Goal: Task Accomplishment & Management: Manage account settings

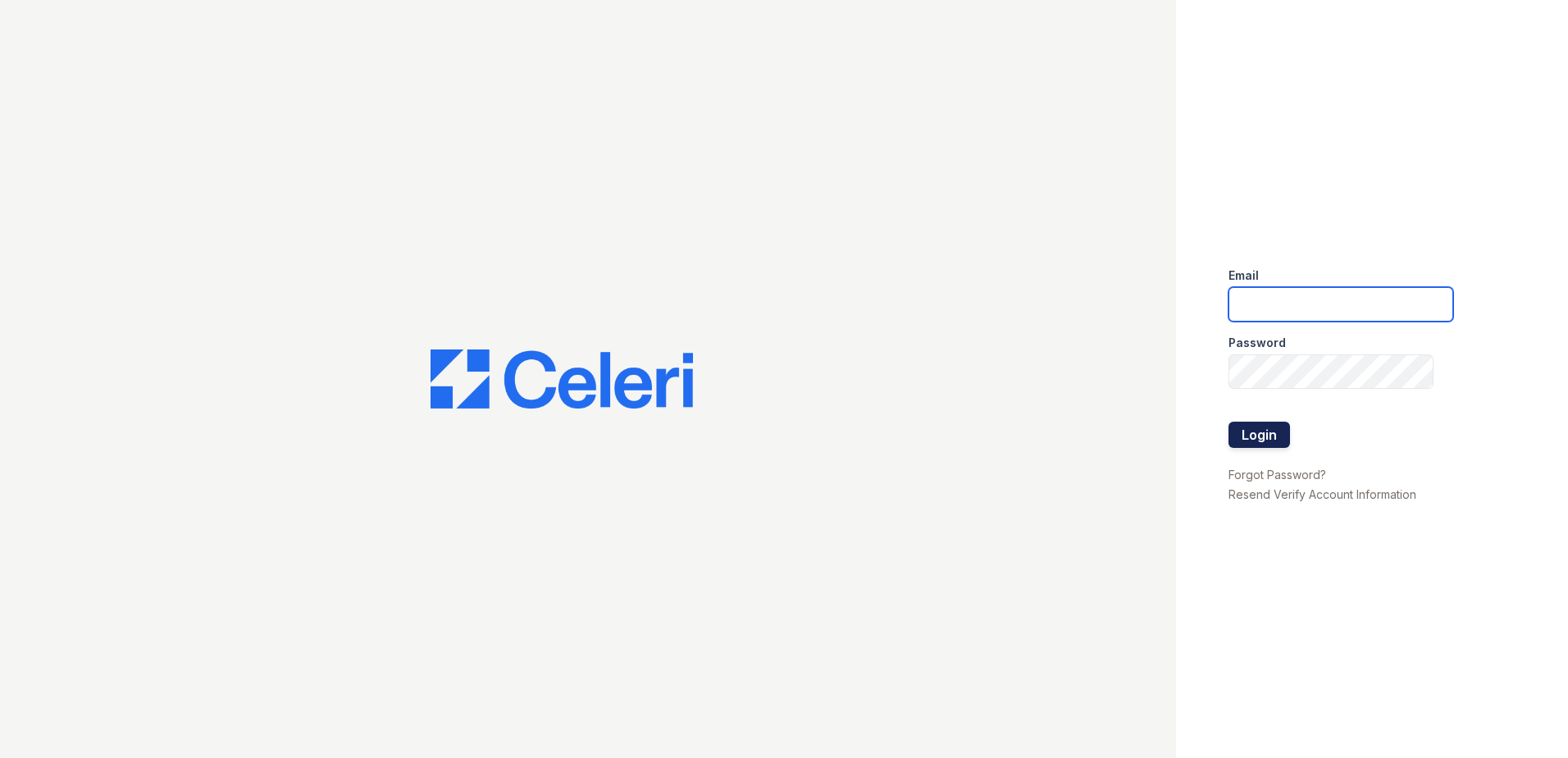
type input "[EMAIL_ADDRESS][DOMAIN_NAME]"
click at [1254, 429] on button "Login" at bounding box center [1259, 434] width 62 height 26
click at [1261, 430] on button "Login" at bounding box center [1259, 434] width 62 height 26
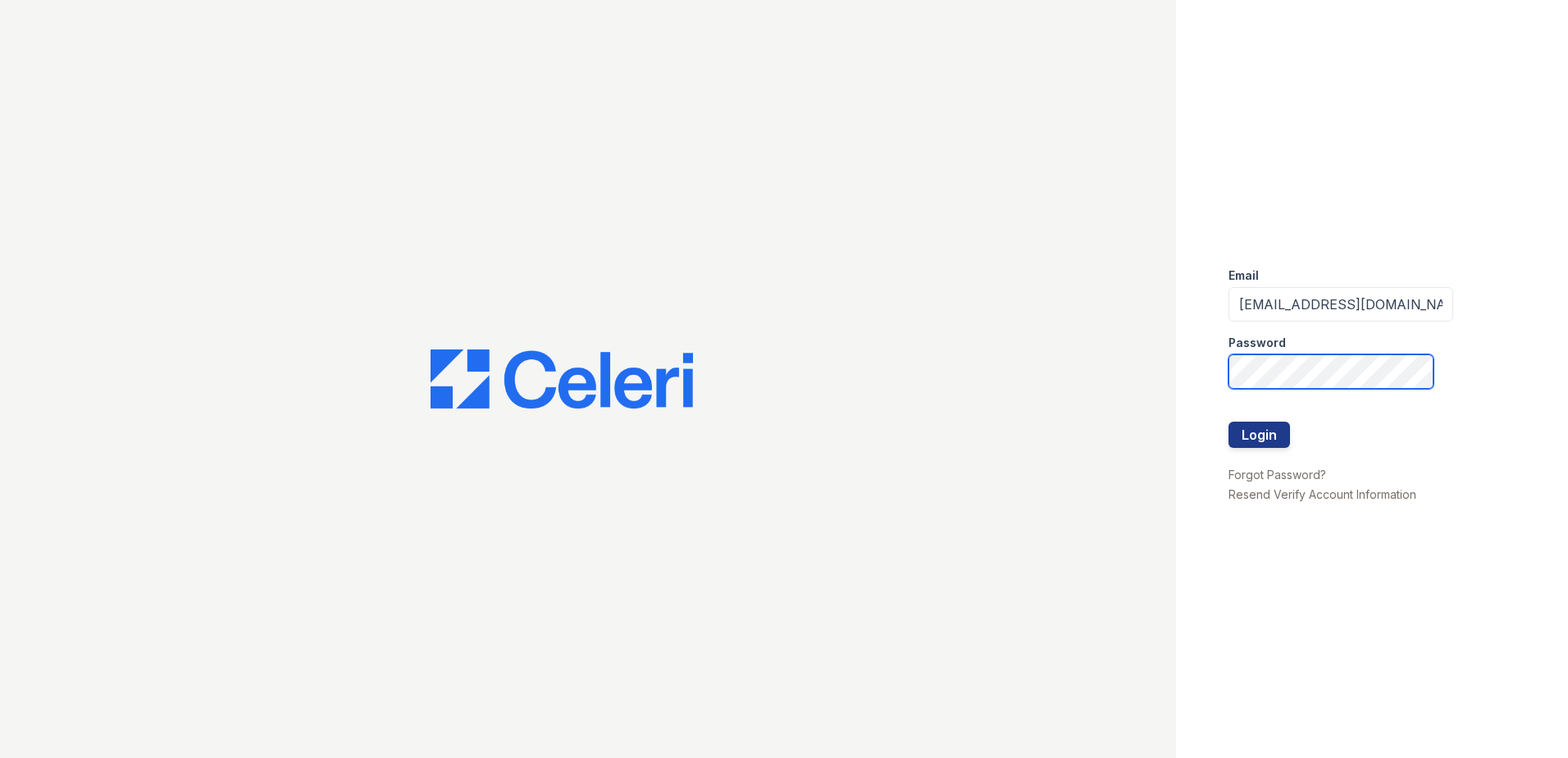
click at [771, 350] on div "Email mtaylor@trinity-pm.com Password Login Forgot Password? Resend Verify Acco…" at bounding box center [784, 379] width 1568 height 758
click at [1228, 421] on button "Login" at bounding box center [1259, 434] width 62 height 26
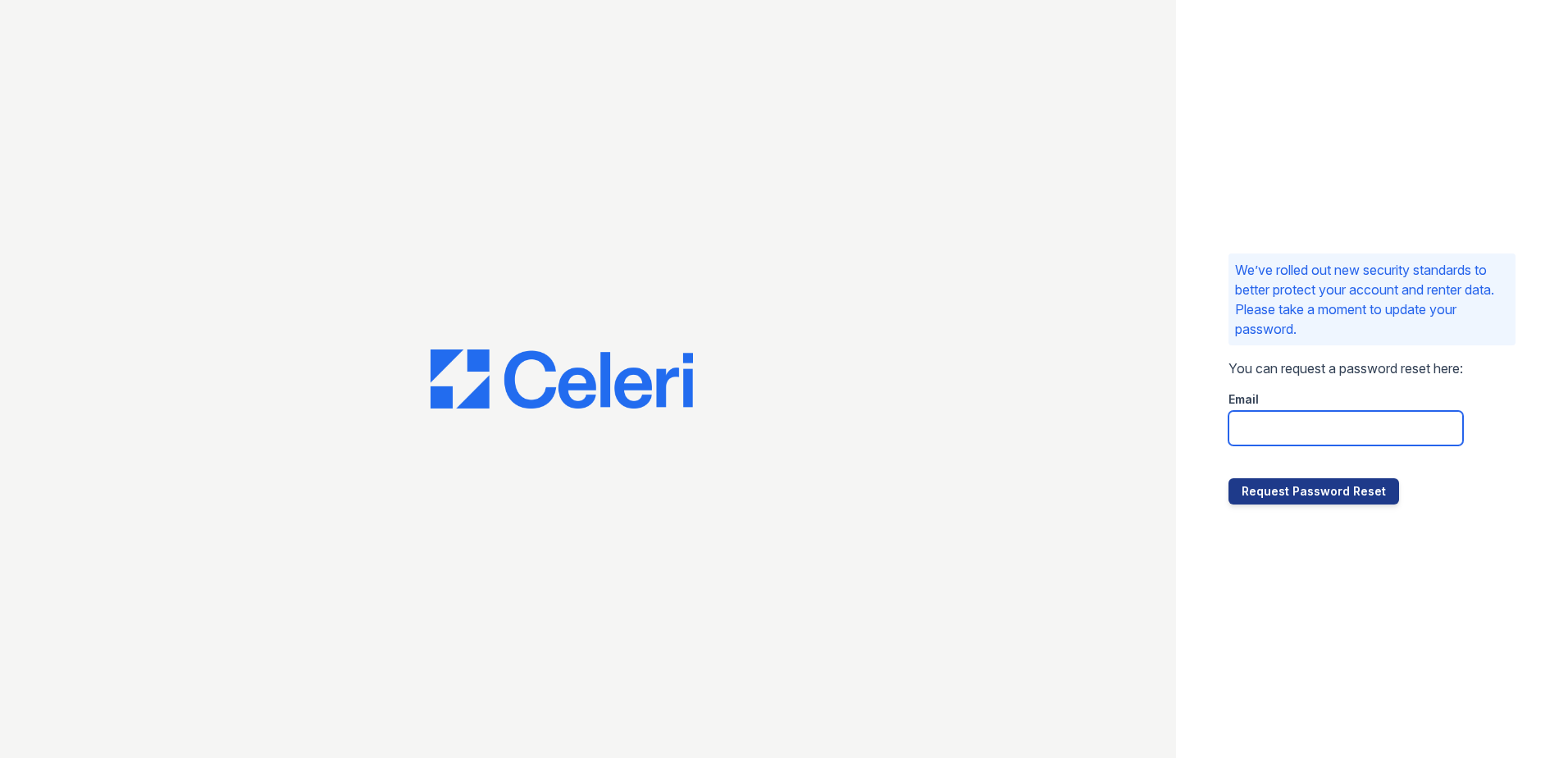
click at [1264, 428] on input "email" at bounding box center [1345, 428] width 234 height 35
type input "[EMAIL_ADDRESS][DOMAIN_NAME]"
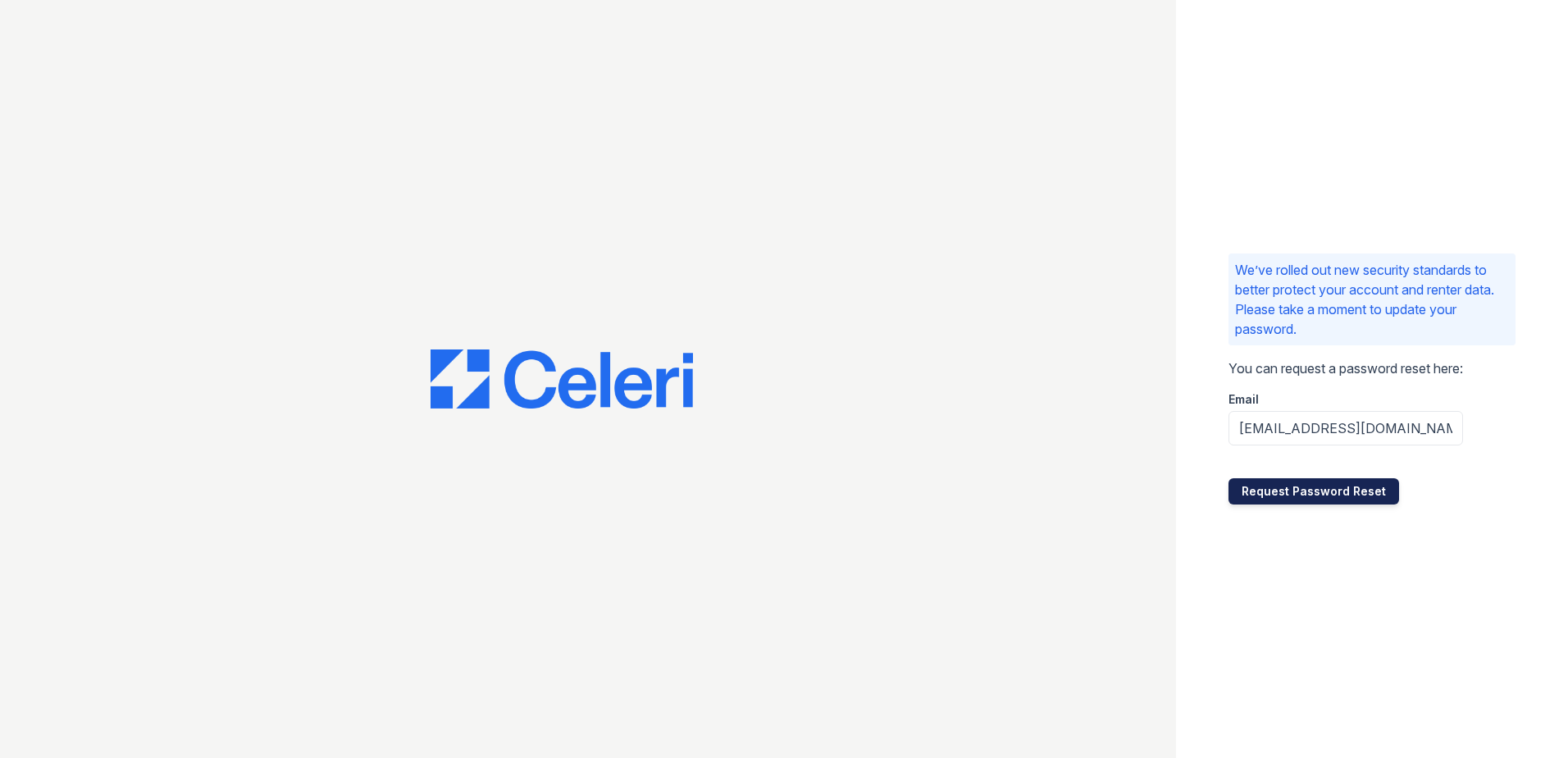
click at [1284, 499] on button "Request Password Reset" at bounding box center [1313, 491] width 171 height 26
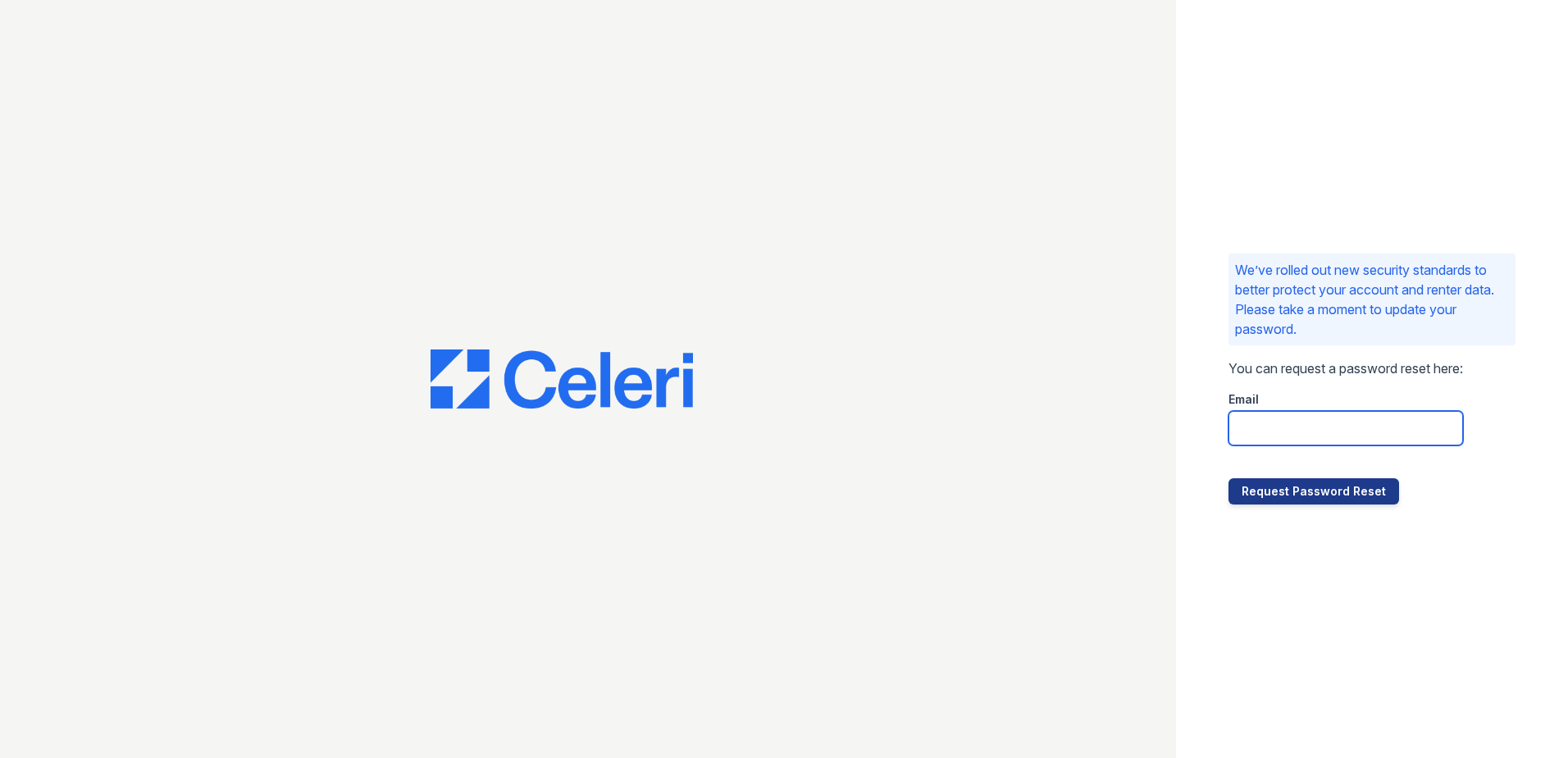
click at [1336, 426] on input "email" at bounding box center [1345, 428] width 234 height 35
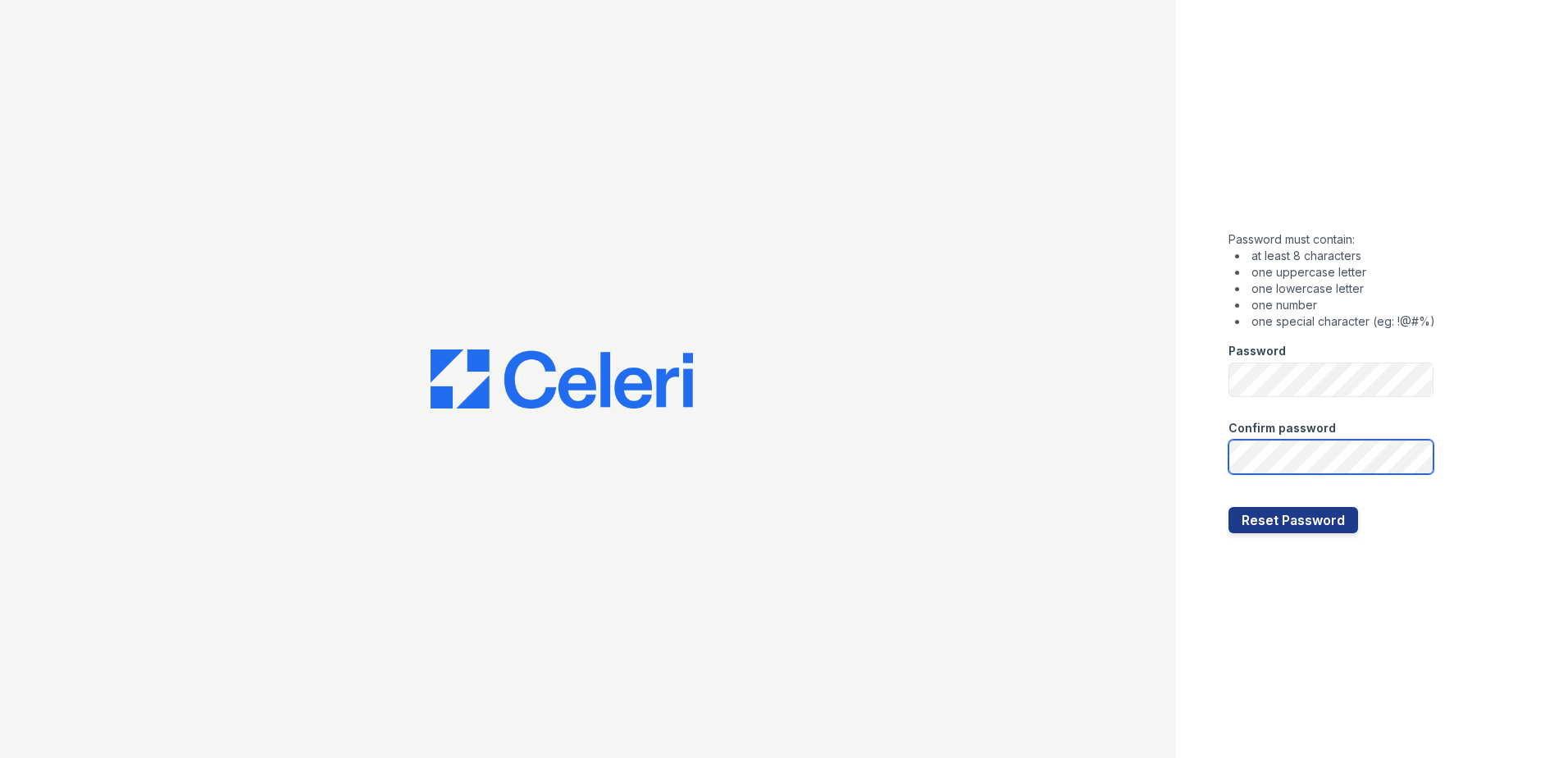
click at [1228, 507] on button "Reset Password" at bounding box center [1293, 519] width 130 height 26
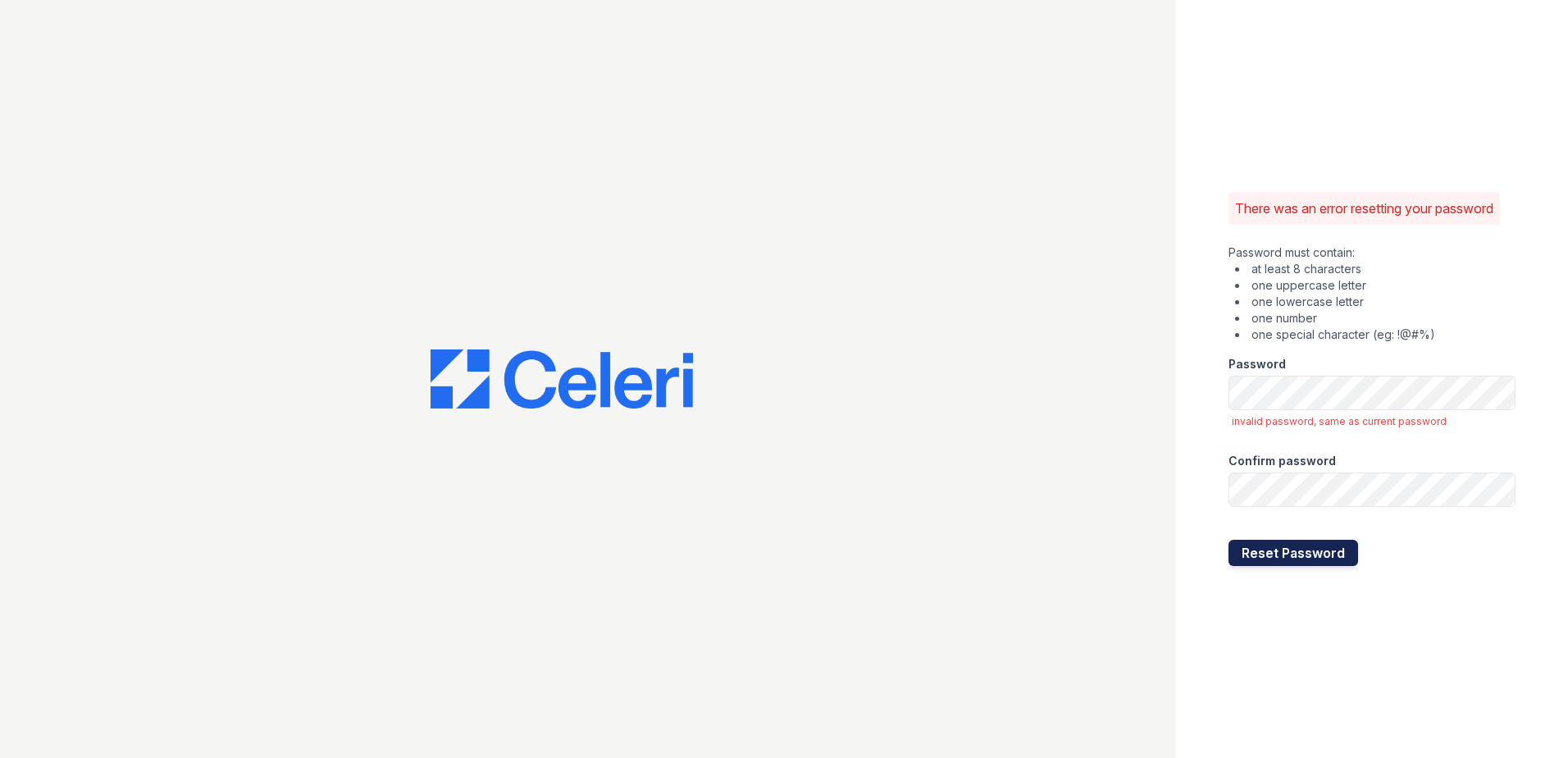
click at [1343, 565] on button "Reset Password" at bounding box center [1293, 552] width 130 height 26
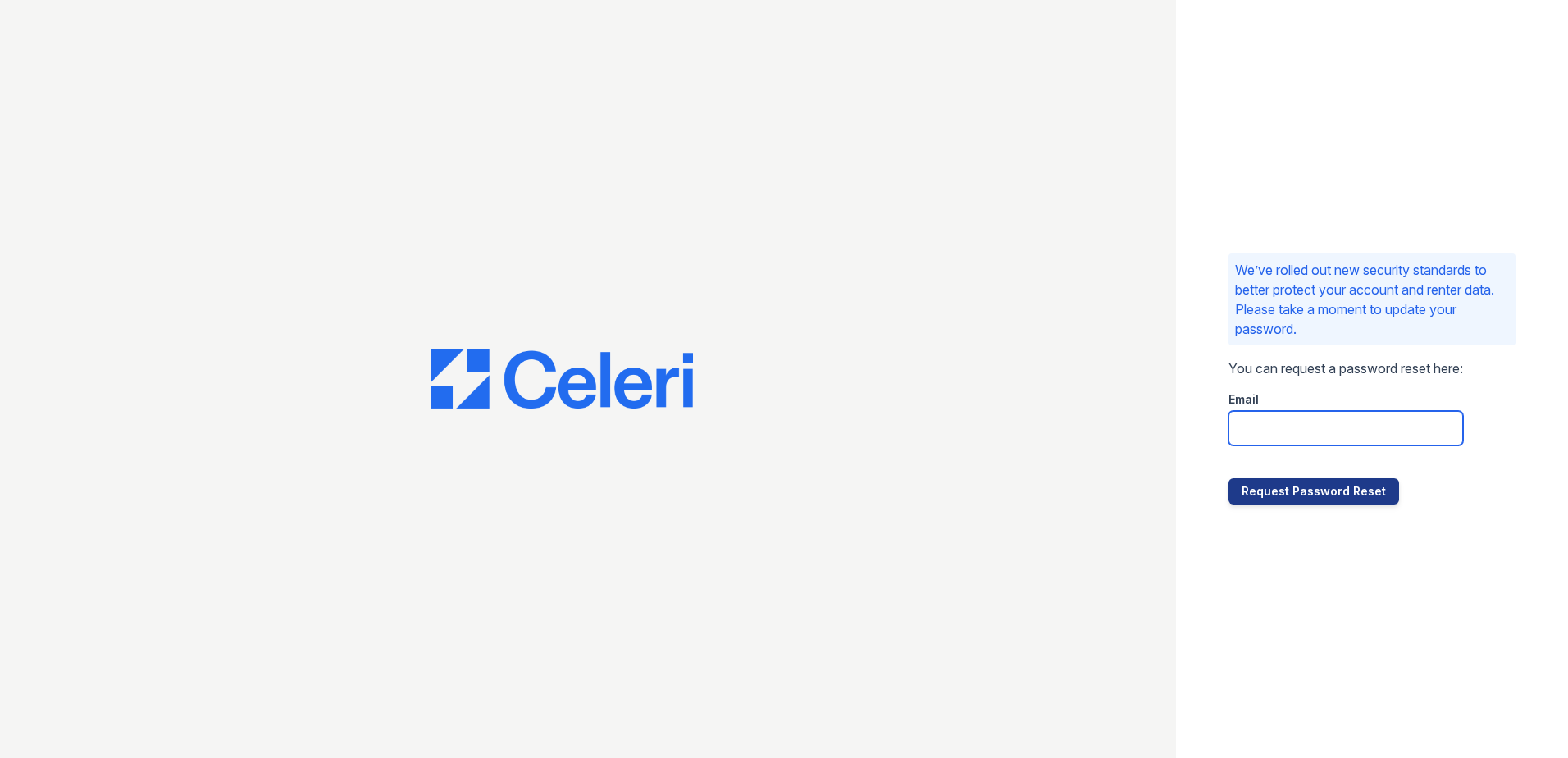
click at [1256, 422] on input "email" at bounding box center [1345, 428] width 234 height 35
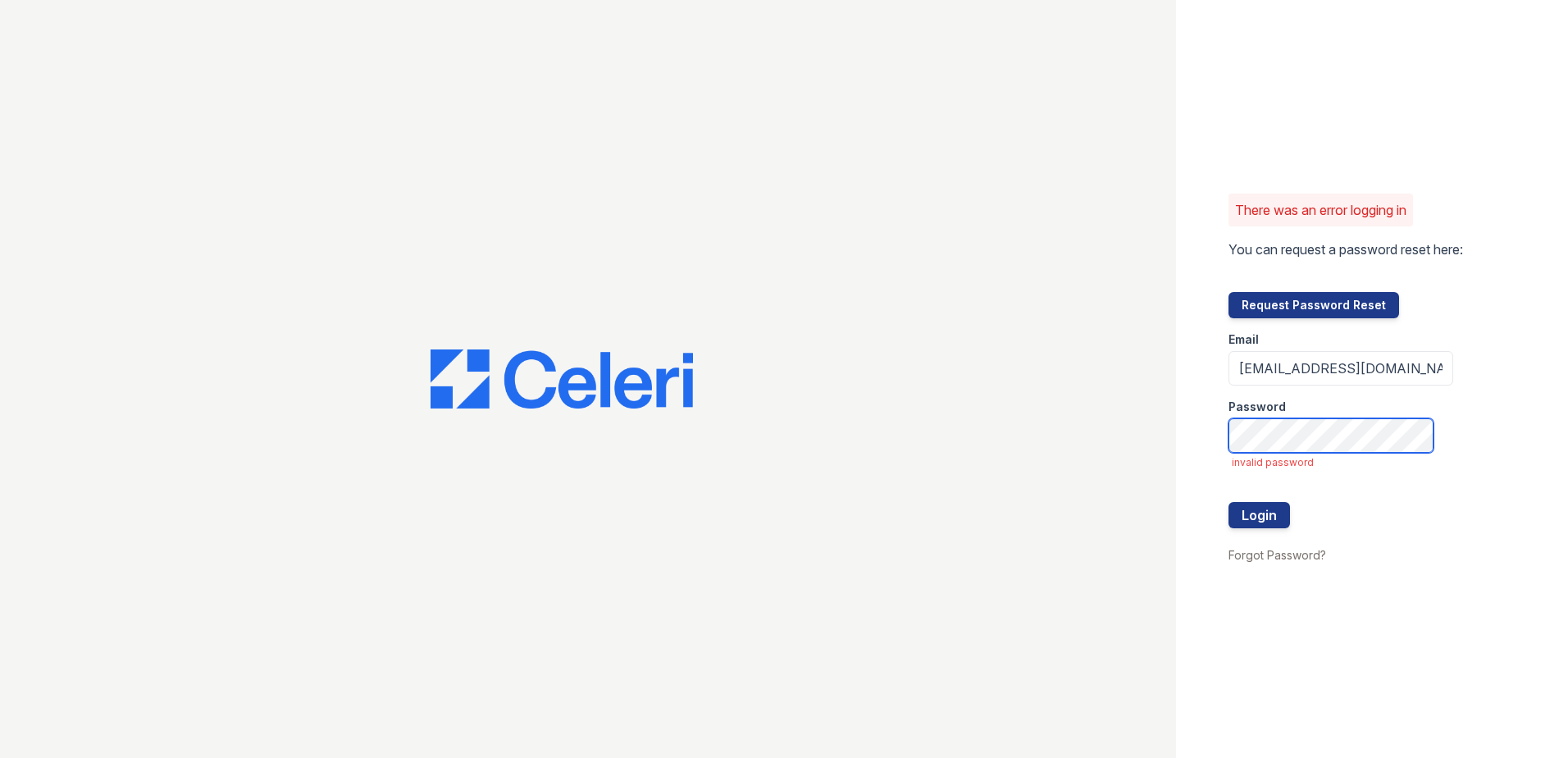
click at [1035, 466] on div "There was an error logging in You can request a password reset here: Request Pa…" at bounding box center [784, 379] width 1568 height 758
click at [1234, 518] on button "Login" at bounding box center [1259, 514] width 62 height 26
click at [1239, 518] on button "Login" at bounding box center [1259, 514] width 62 height 26
click at [1106, 451] on div "There was an error logging in You can request a password reset here: Request Pa…" at bounding box center [784, 379] width 1568 height 758
click at [1228, 501] on button "Login" at bounding box center [1259, 514] width 62 height 26
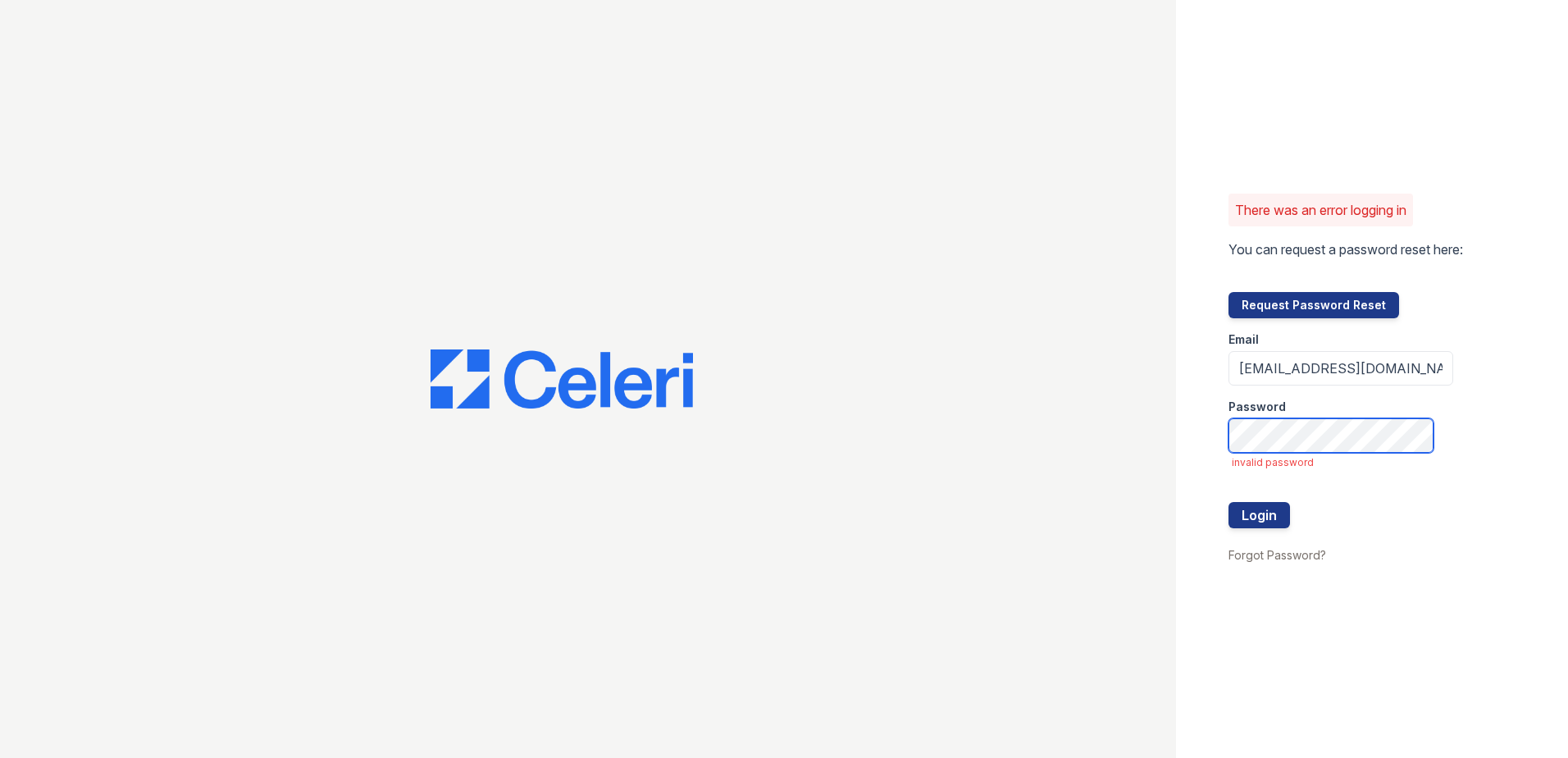
click at [1101, 442] on div "There was an error logging in You can request a password reset here: Request Pa…" at bounding box center [784, 379] width 1568 height 758
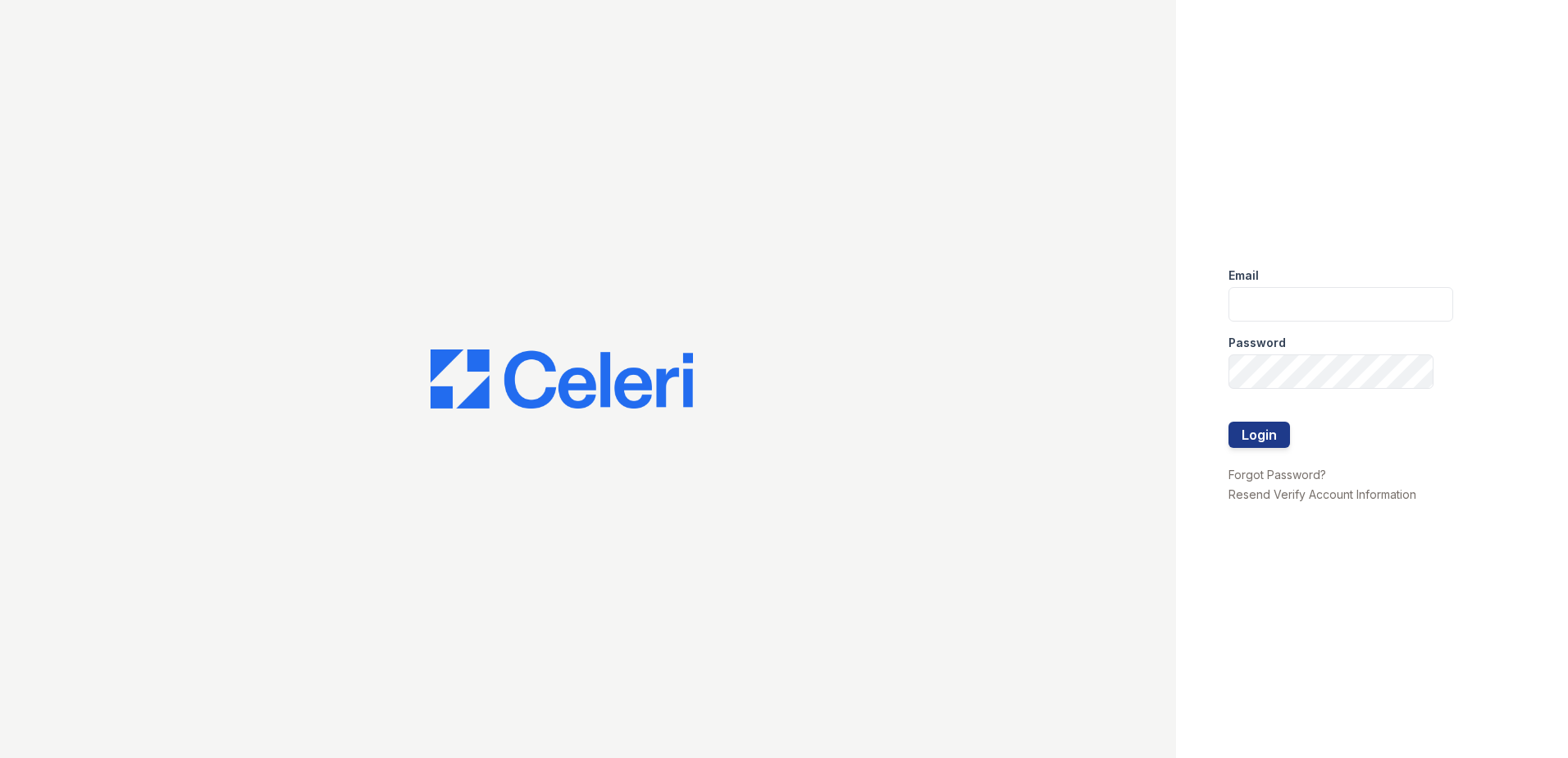
type input "[EMAIL_ADDRESS][DOMAIN_NAME]"
click at [857, 425] on div "Email mtaylor@trinity-pm.com Password Login Forgot Password? Resend Verify Acco…" at bounding box center [784, 379] width 1568 height 758
click at [1228, 421] on button "Login" at bounding box center [1259, 434] width 62 height 26
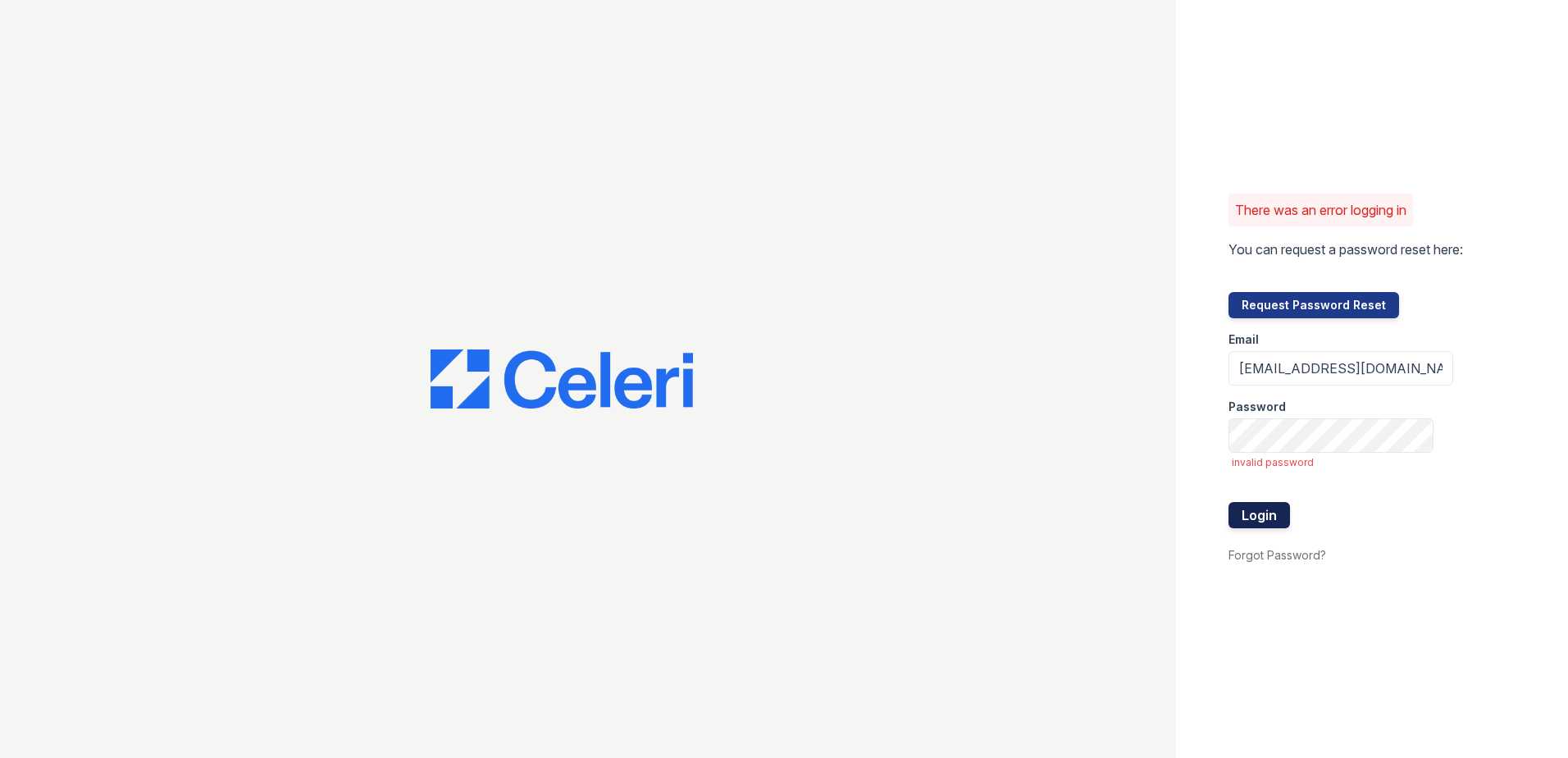
click at [1278, 516] on button "Login" at bounding box center [1259, 514] width 62 height 26
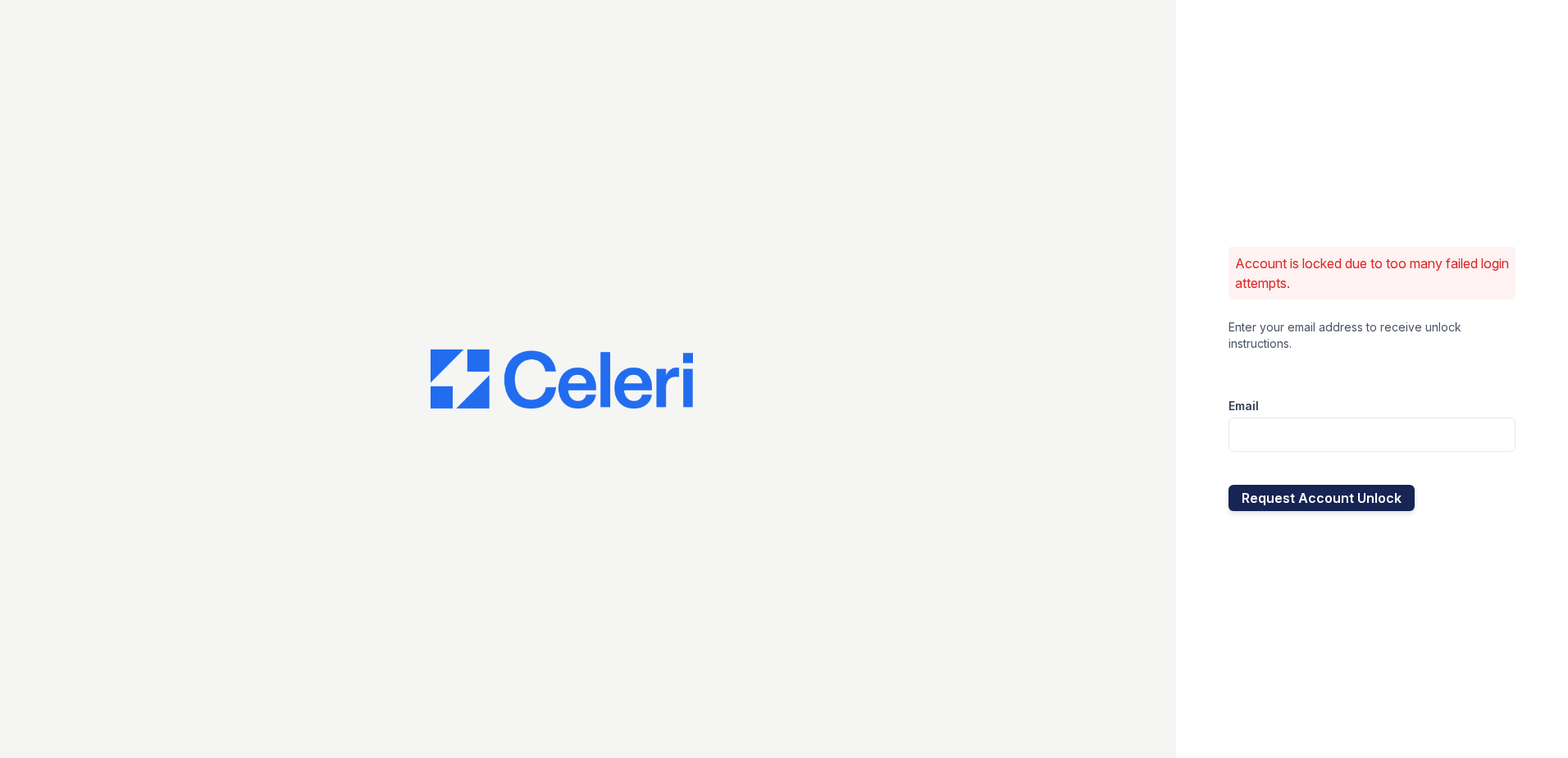
click at [1351, 492] on button "Request Account Unlock" at bounding box center [1321, 497] width 186 height 26
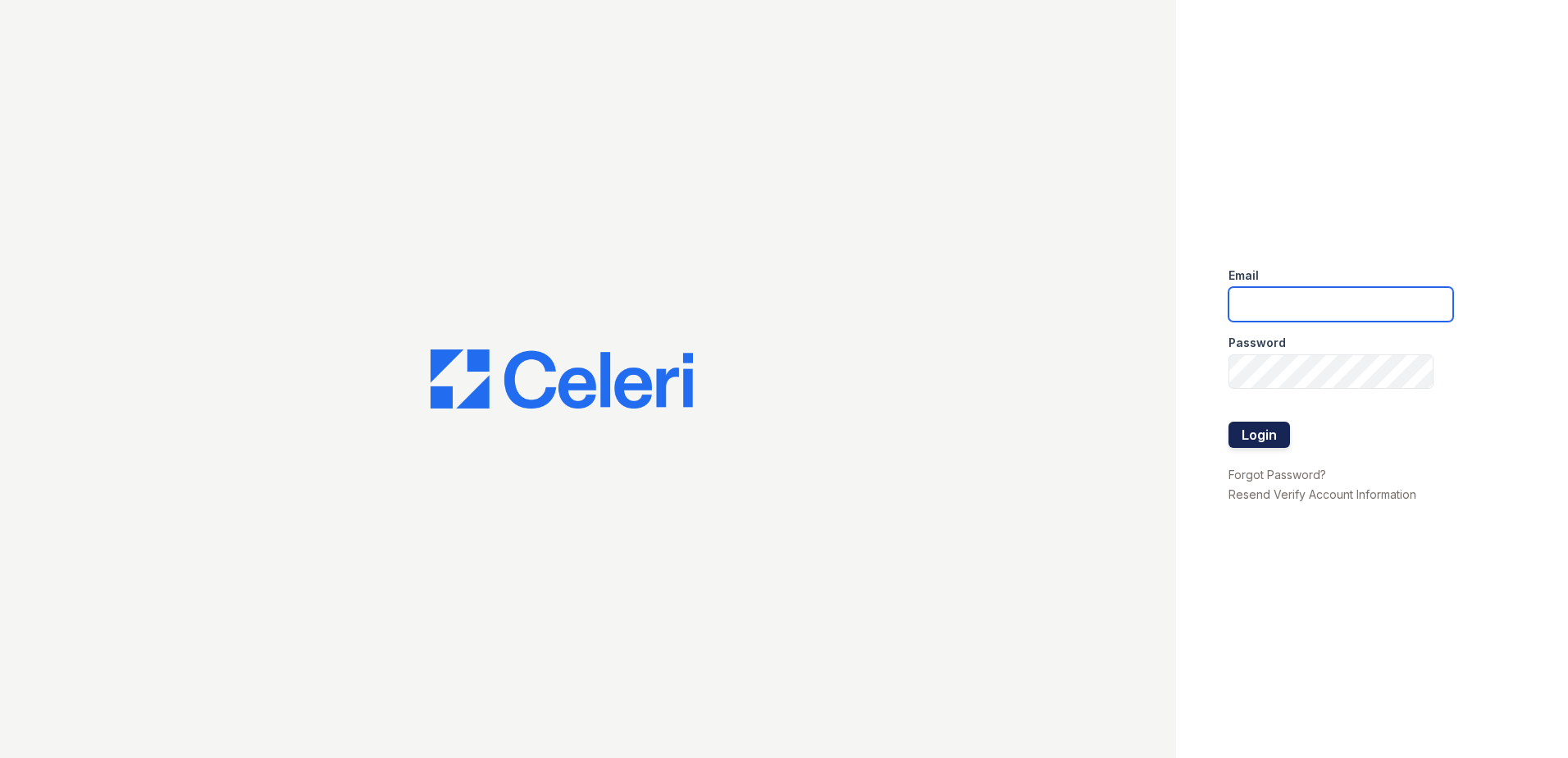
type input "mtaylor@trinity-pm.com"
click at [1269, 436] on button "Login" at bounding box center [1259, 434] width 62 height 26
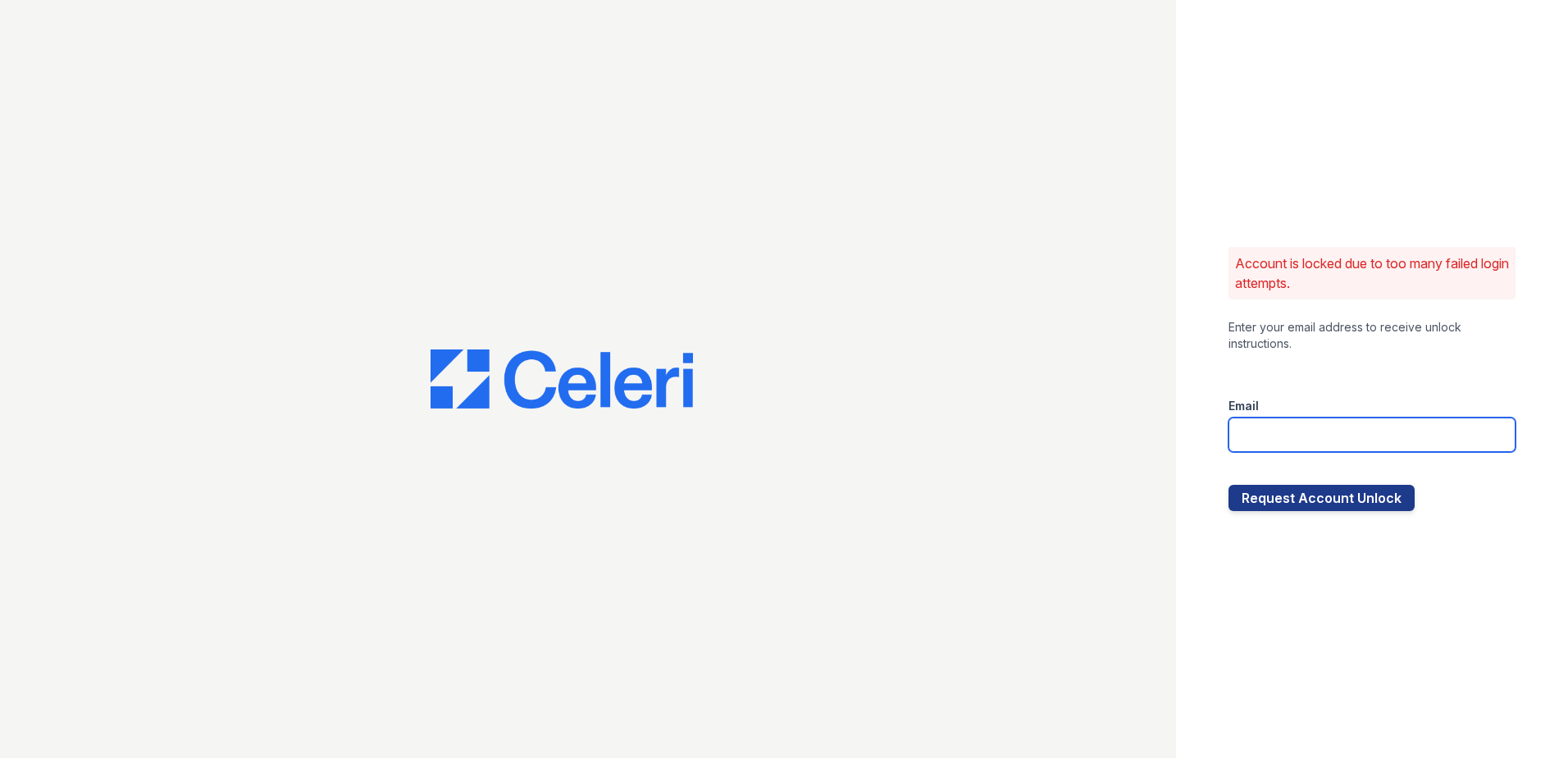
click at [1300, 435] on input "email" at bounding box center [1371, 434] width 287 height 35
type input "mtaylor@trinity-pm.com"
click at [1291, 499] on button "Request Account Unlock" at bounding box center [1321, 497] width 186 height 26
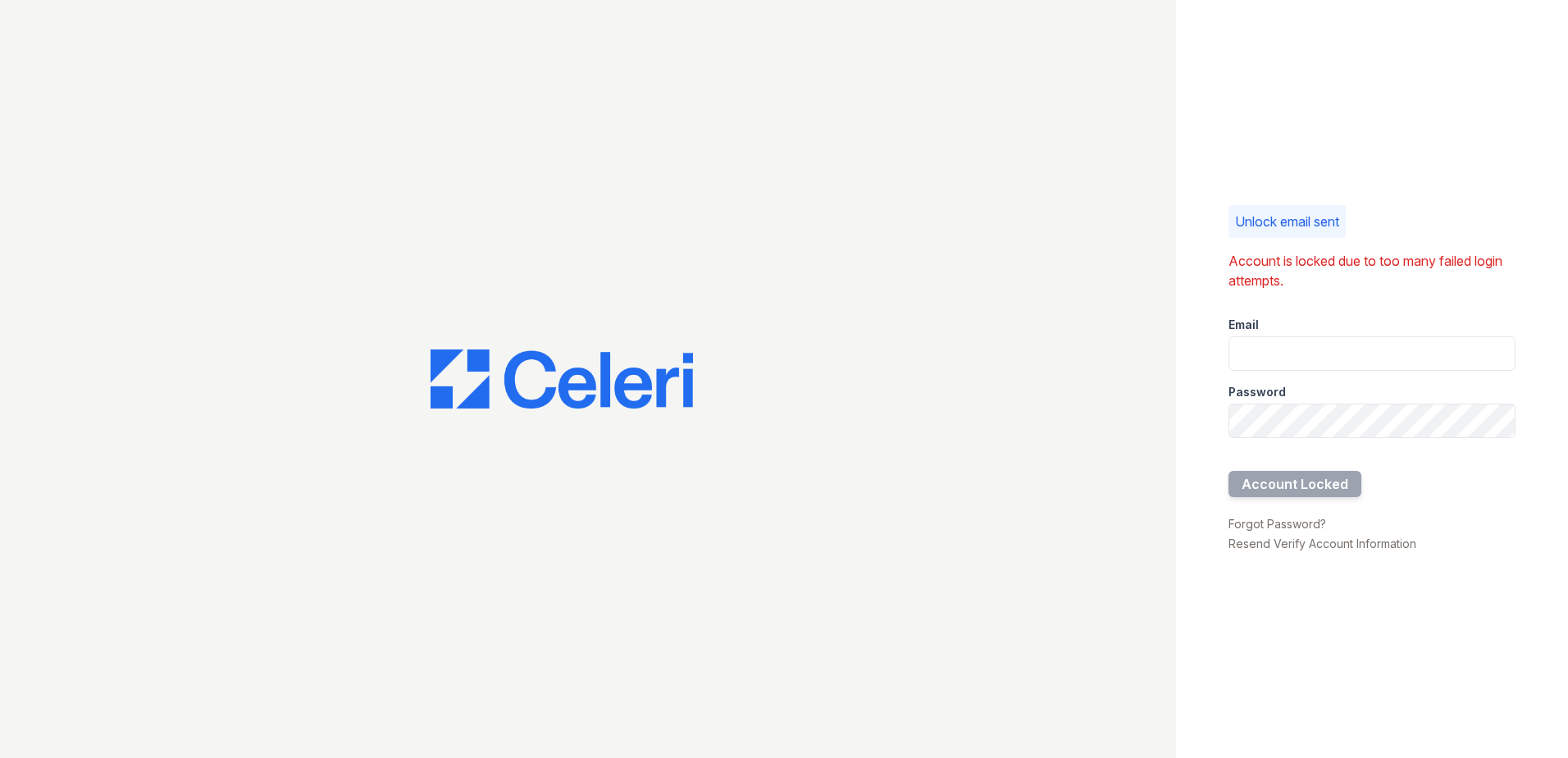
click at [1310, 371] on div "Password" at bounding box center [1371, 387] width 287 height 33
click at [1344, 270] on div "Account is locked due to too many failed login attempts." at bounding box center [1371, 271] width 287 height 39
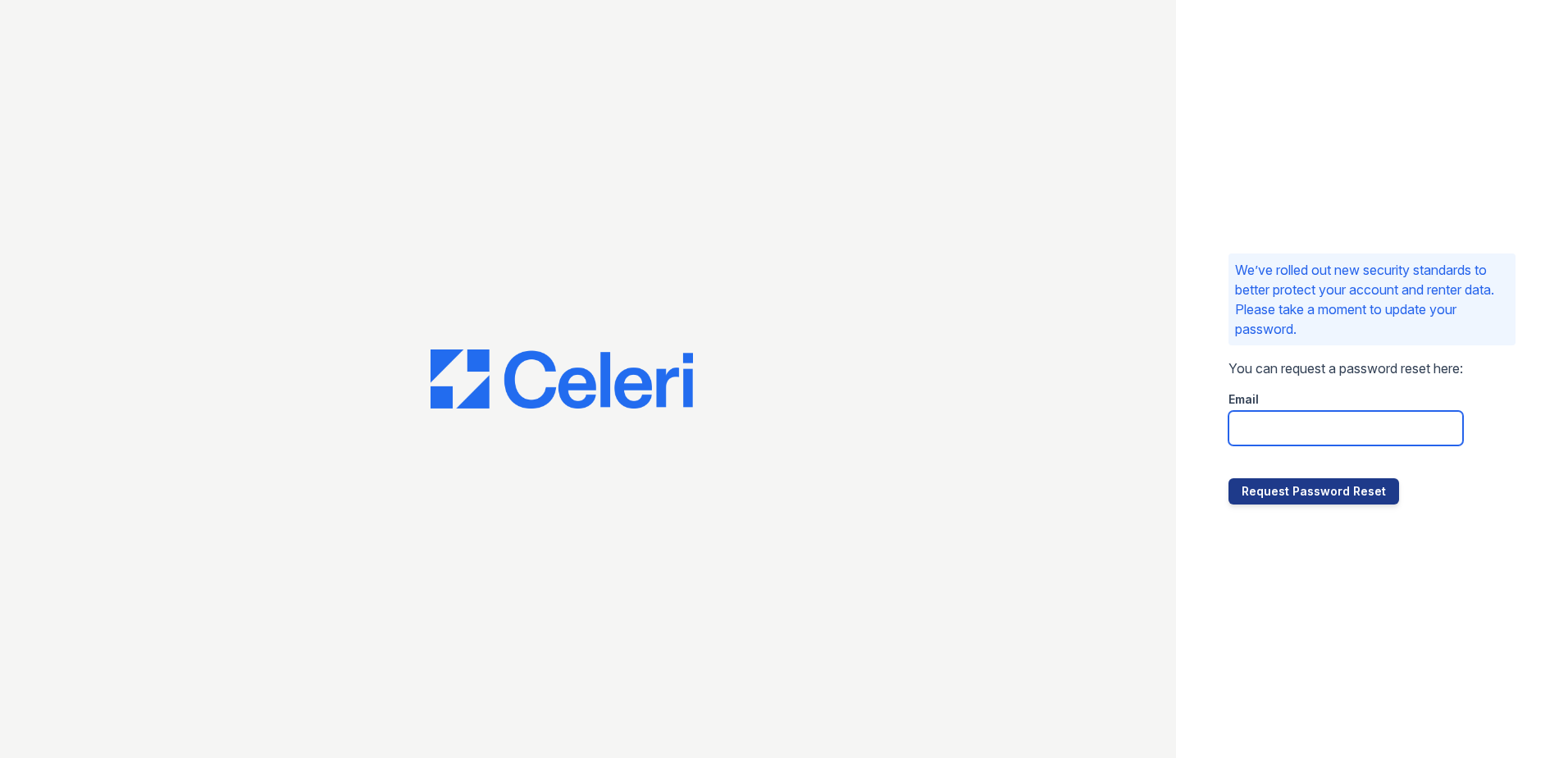
click at [1248, 434] on input "email" at bounding box center [1345, 428] width 234 height 35
type input "[EMAIL_ADDRESS][DOMAIN_NAME]"
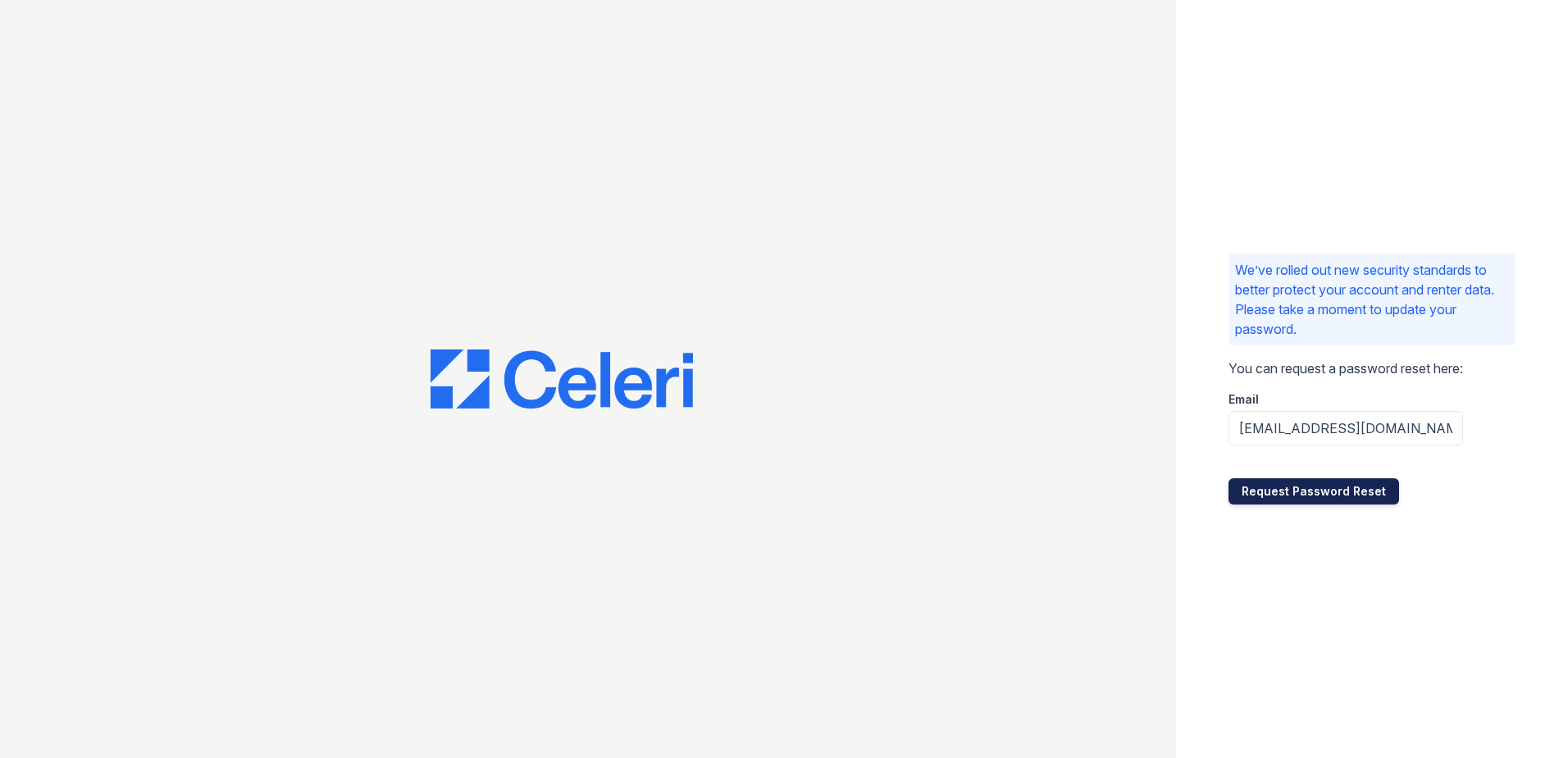
click at [1295, 481] on button "Request Password Reset" at bounding box center [1313, 491] width 171 height 26
click at [1304, 492] on button "Request Password Reset" at bounding box center [1313, 491] width 171 height 26
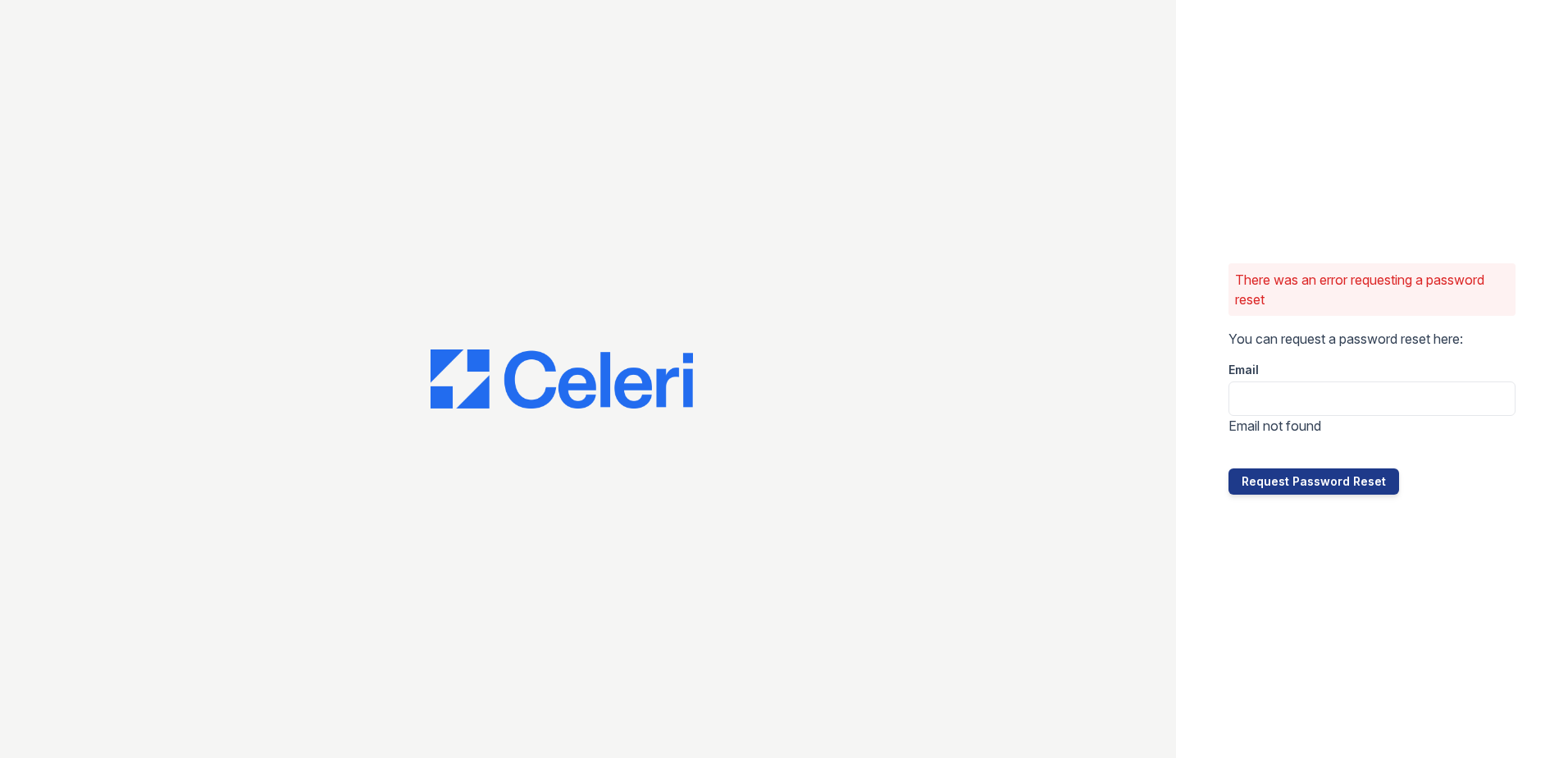
drag, startPoint x: 0, startPoint y: 0, endPoint x: 1286, endPoint y: 451, distance: 1362.8
click at [1292, 466] on form "You can request a password reset here: Email Email not found Request Password R…" at bounding box center [1371, 411] width 287 height 165
click at [1269, 377] on div "Email" at bounding box center [1371, 365] width 287 height 33
click at [1281, 402] on input "email" at bounding box center [1371, 399] width 287 height 35
type input "mtaylor@trinity-pm.com"
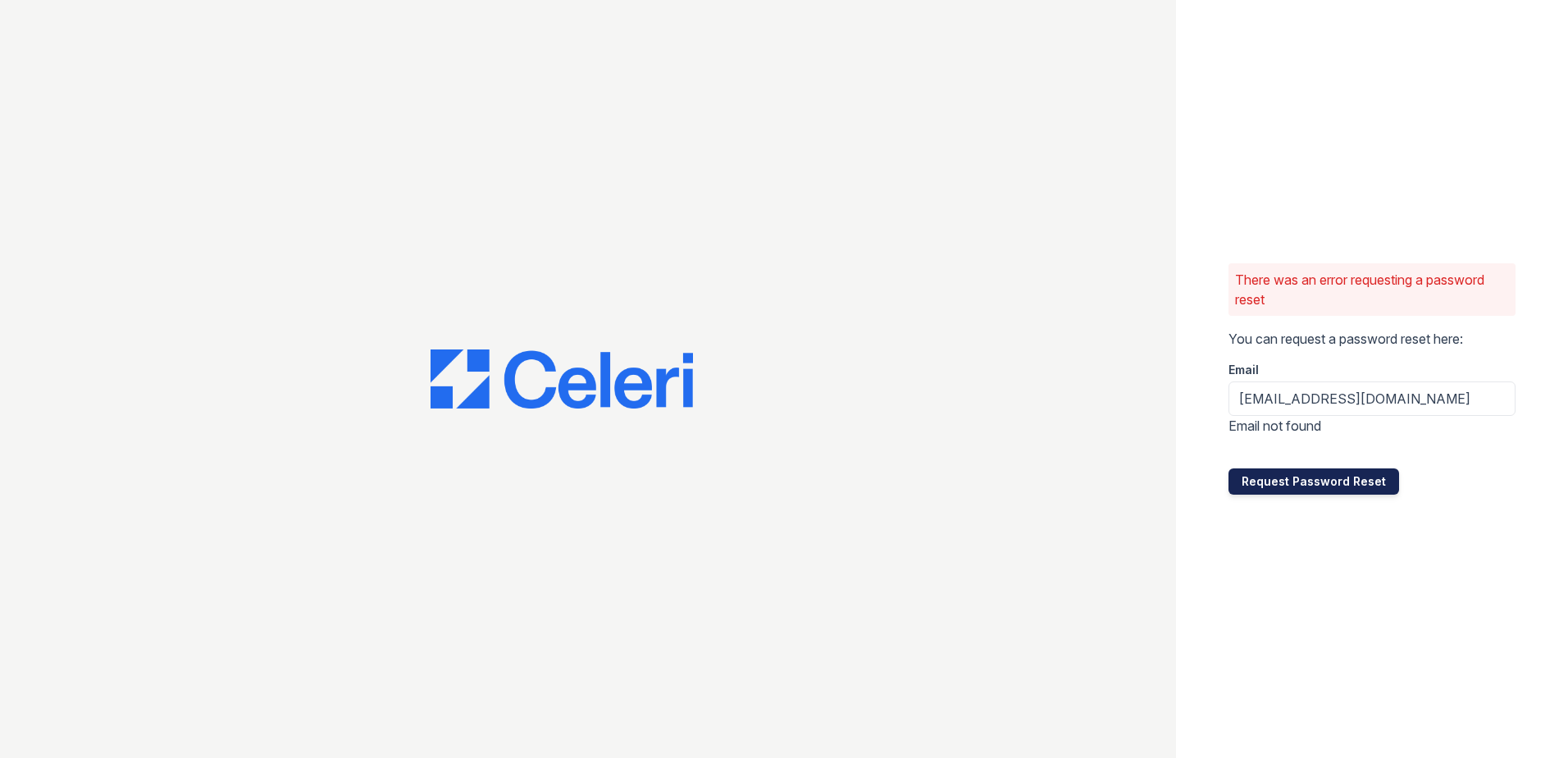
click at [1323, 481] on button "Request Password Reset" at bounding box center [1313, 481] width 171 height 26
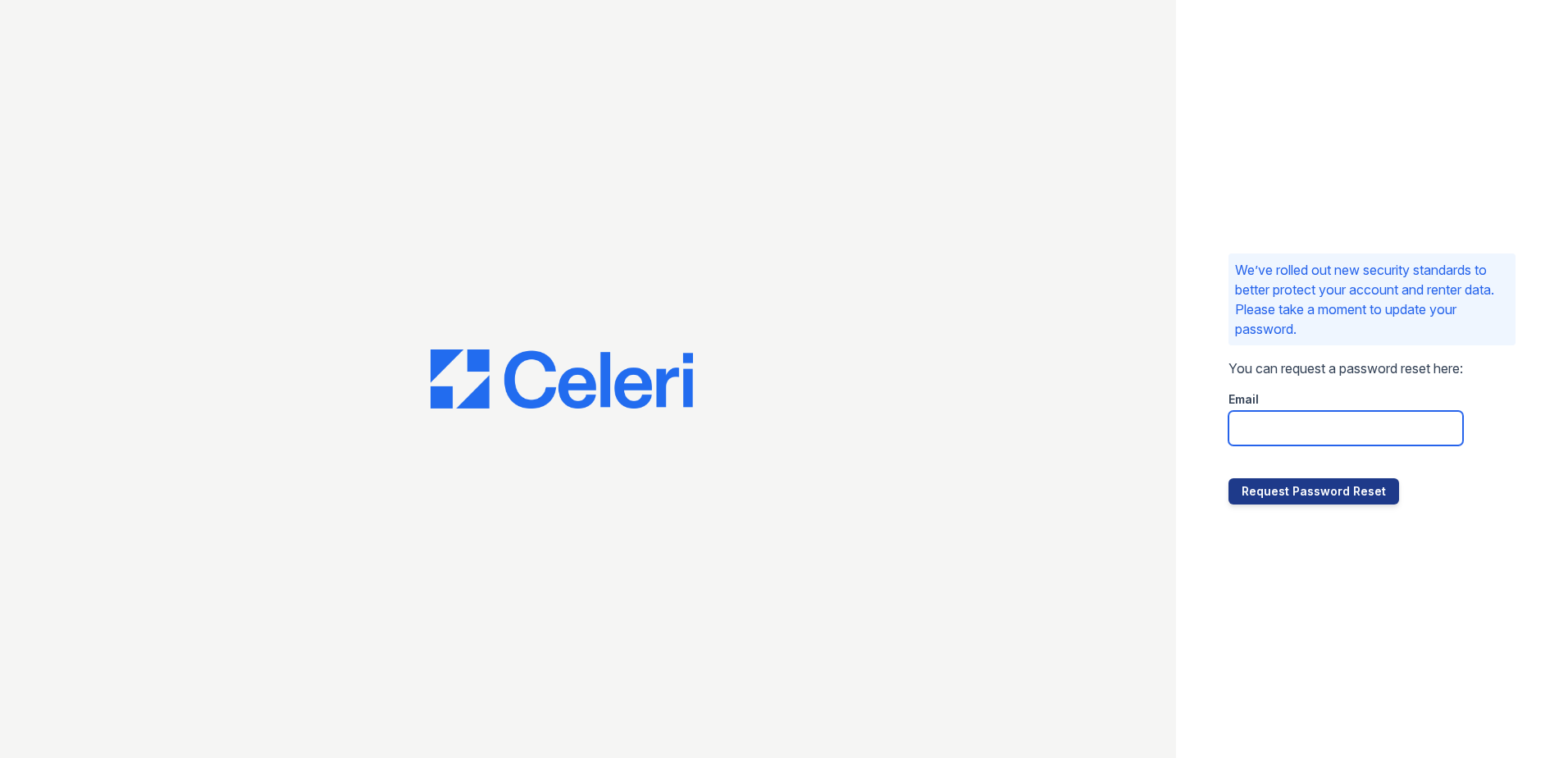
click at [1314, 440] on input "email" at bounding box center [1345, 428] width 234 height 35
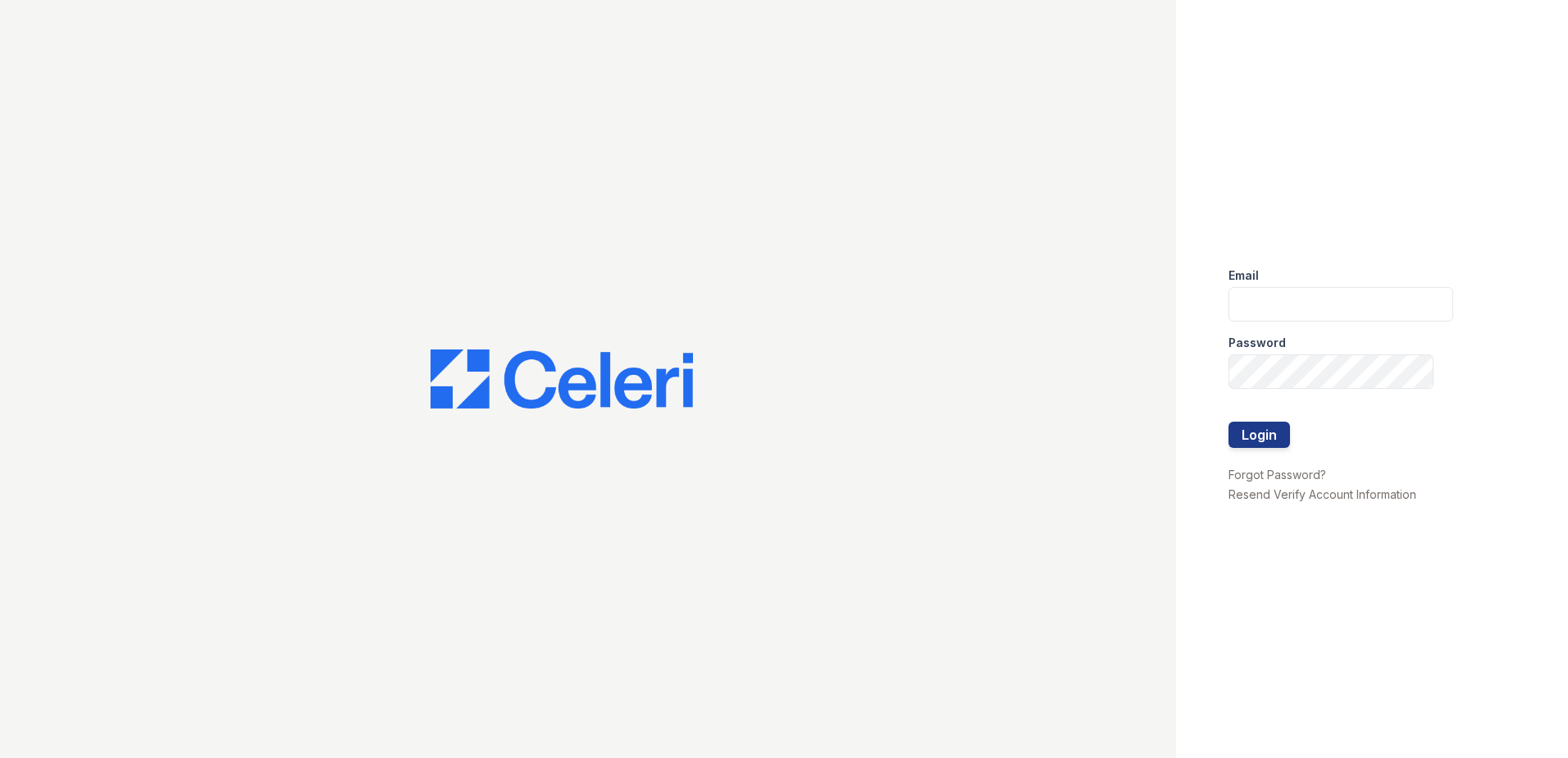
type input "mtaylor@trinity-pm.com"
click at [969, 350] on div "Email mtaylor@trinity-pm.com Password Login Forgot Password? Resend Verify Acco…" at bounding box center [784, 379] width 1568 height 758
click at [1145, 359] on div "Email mtaylor@trinity-pm.com Password Login Forgot Password? Resend Verify Acco…" at bounding box center [784, 379] width 1568 height 758
click at [1201, 366] on div "Email mtaylor@trinity-pm.com Password Login Forgot Password? Resend Verify Acco…" at bounding box center [1371, 379] width 392 height 758
click at [1228, 421] on button "Login" at bounding box center [1259, 434] width 62 height 26
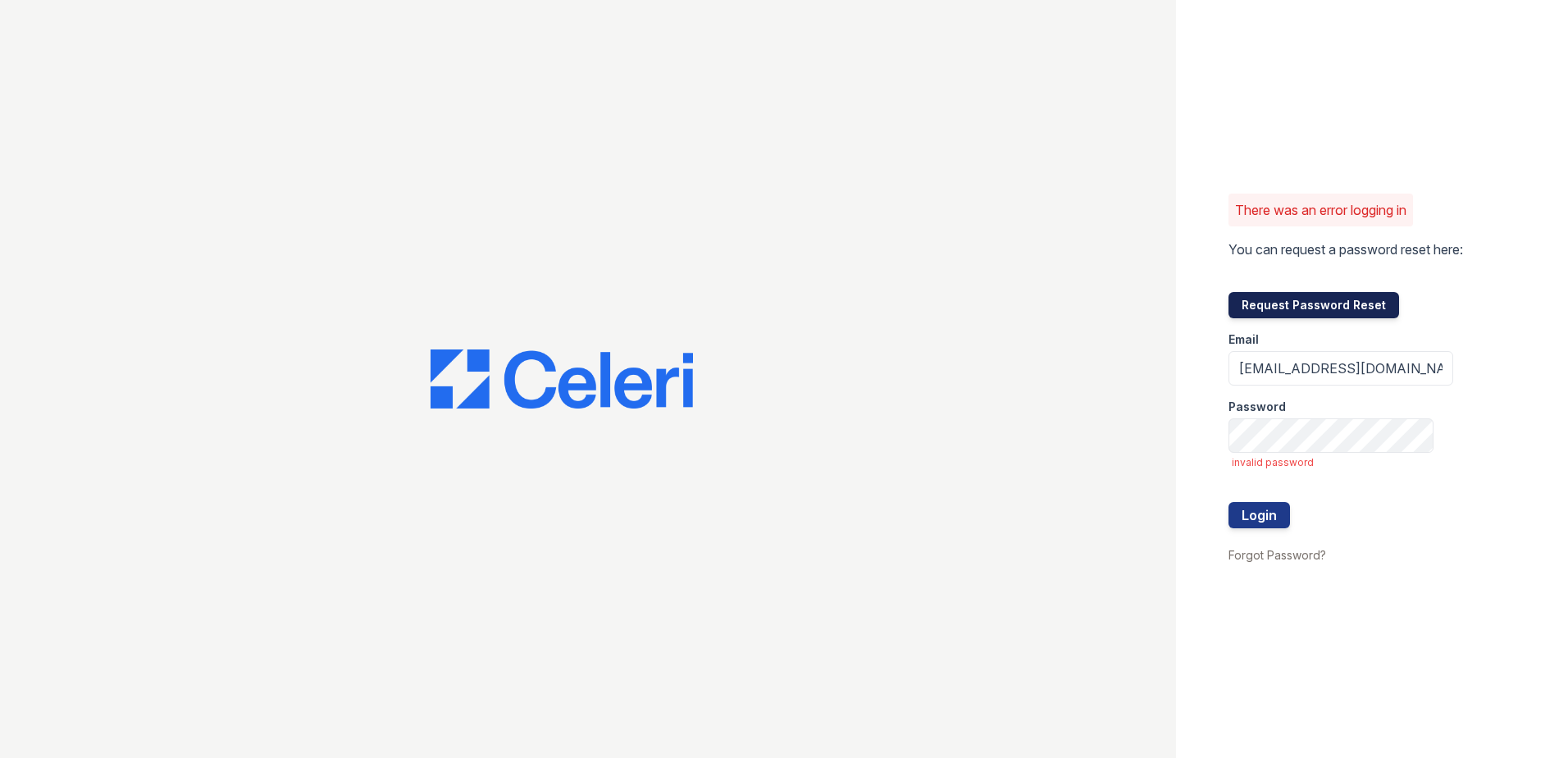
click at [1285, 315] on button "Request Password Reset" at bounding box center [1313, 305] width 171 height 26
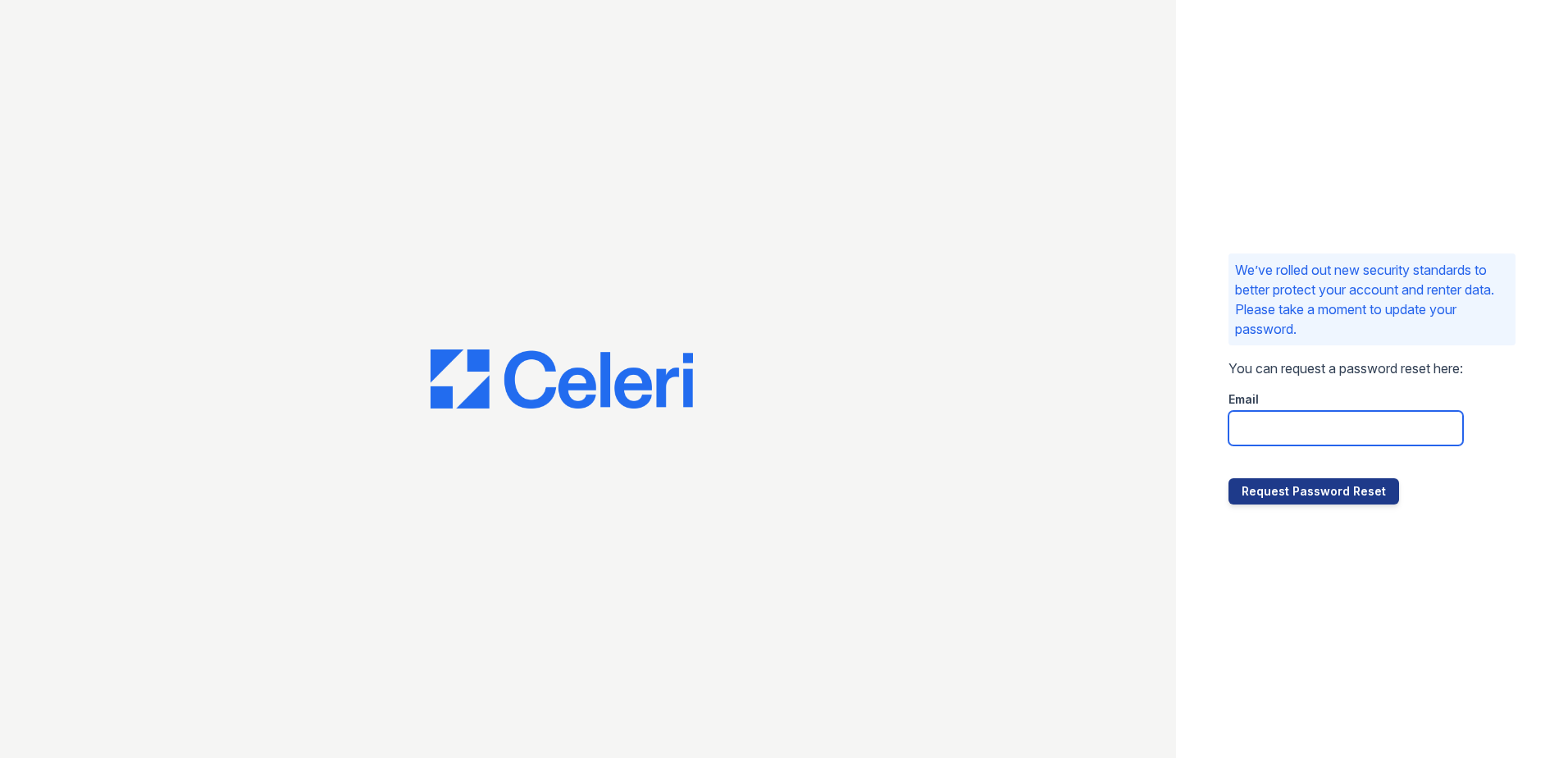
click at [1285, 435] on input "email" at bounding box center [1345, 428] width 234 height 35
click at [1299, 520] on div "We’ve rolled out new security standards to better protect your account and rent…" at bounding box center [1371, 379] width 392 height 758
click at [1268, 429] on input "email" at bounding box center [1345, 428] width 234 height 35
type input "[EMAIL_ADDRESS][DOMAIN_NAME]"
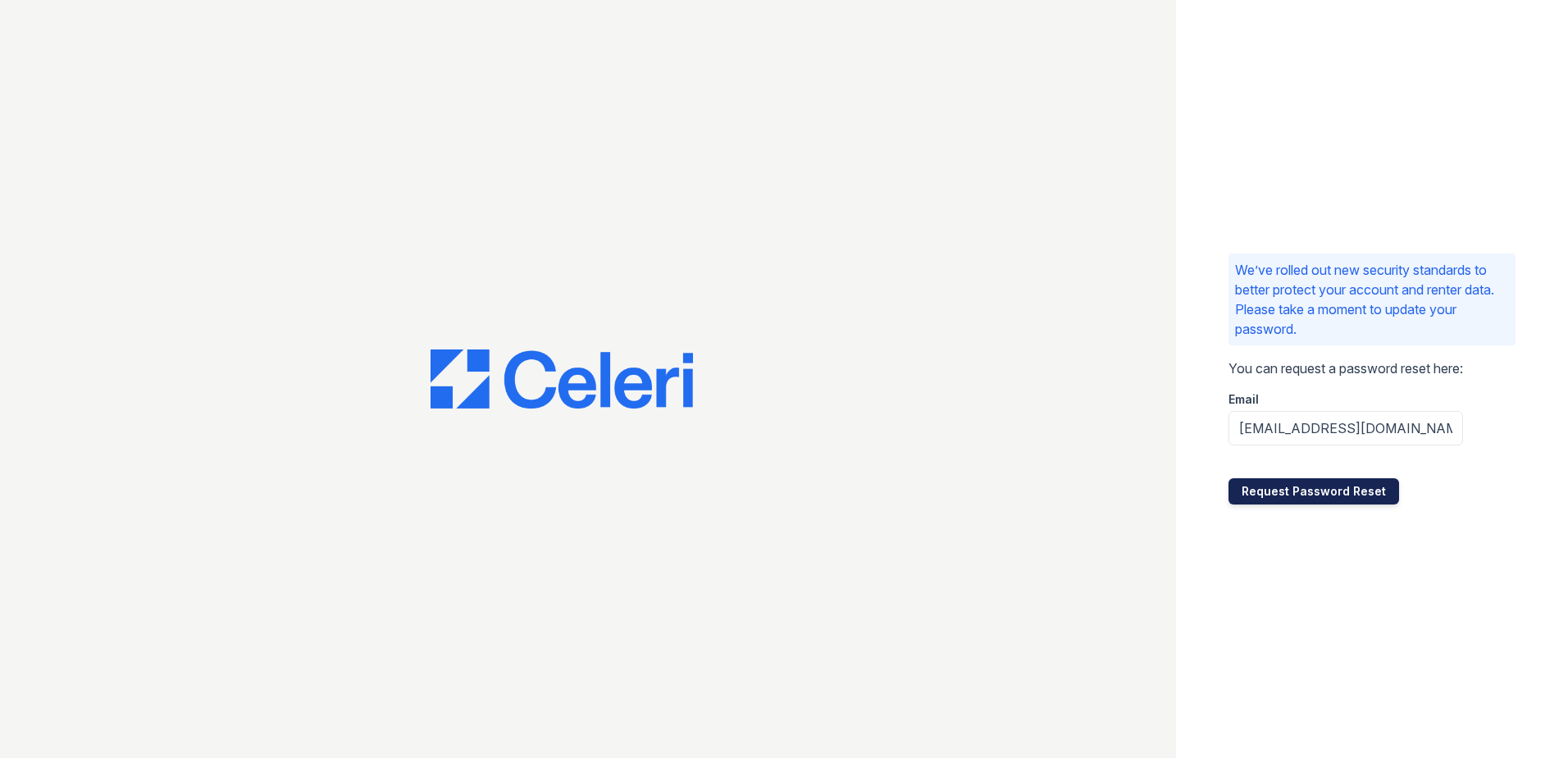
click at [1272, 493] on button "Request Password Reset" at bounding box center [1313, 491] width 171 height 26
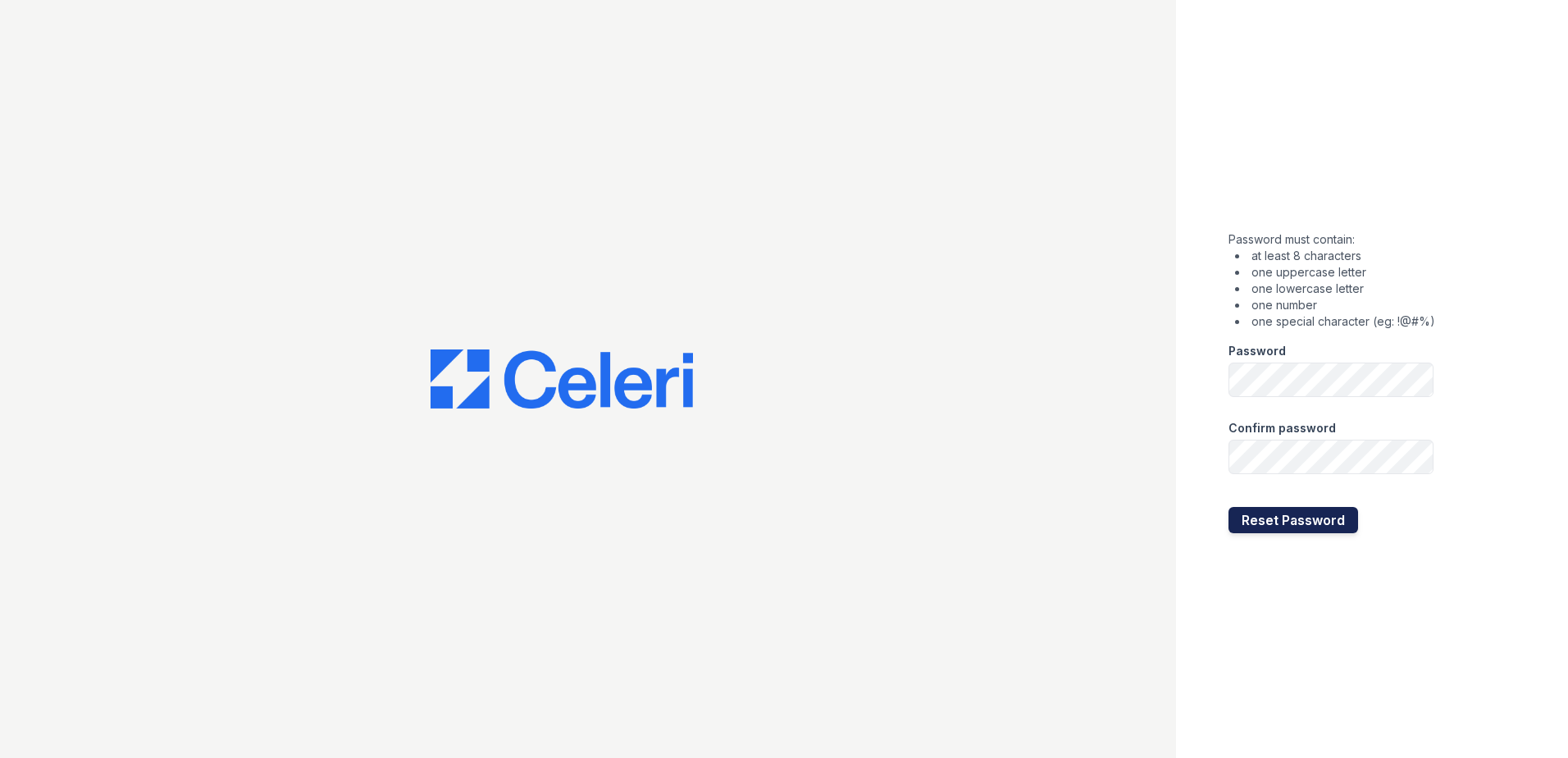
click at [1252, 526] on button "Reset Password" at bounding box center [1293, 519] width 130 height 26
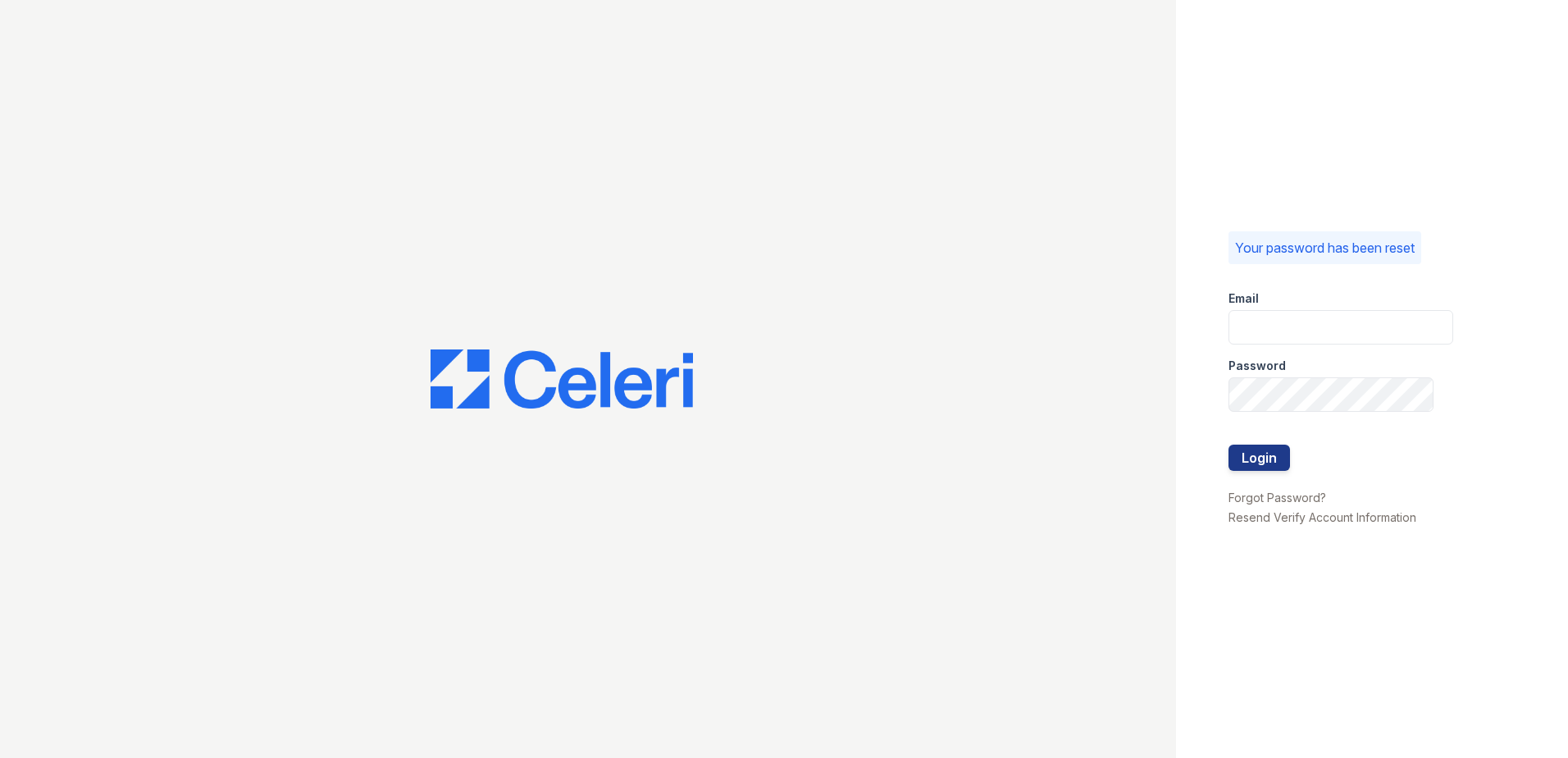
type input "[EMAIL_ADDRESS][DOMAIN_NAME]"
click at [1032, 389] on div "Your password has been reset Email mtaylor@trinity-pm.com Password Login Forgot…" at bounding box center [784, 379] width 1568 height 758
click at [1228, 444] on button "Login" at bounding box center [1259, 457] width 62 height 26
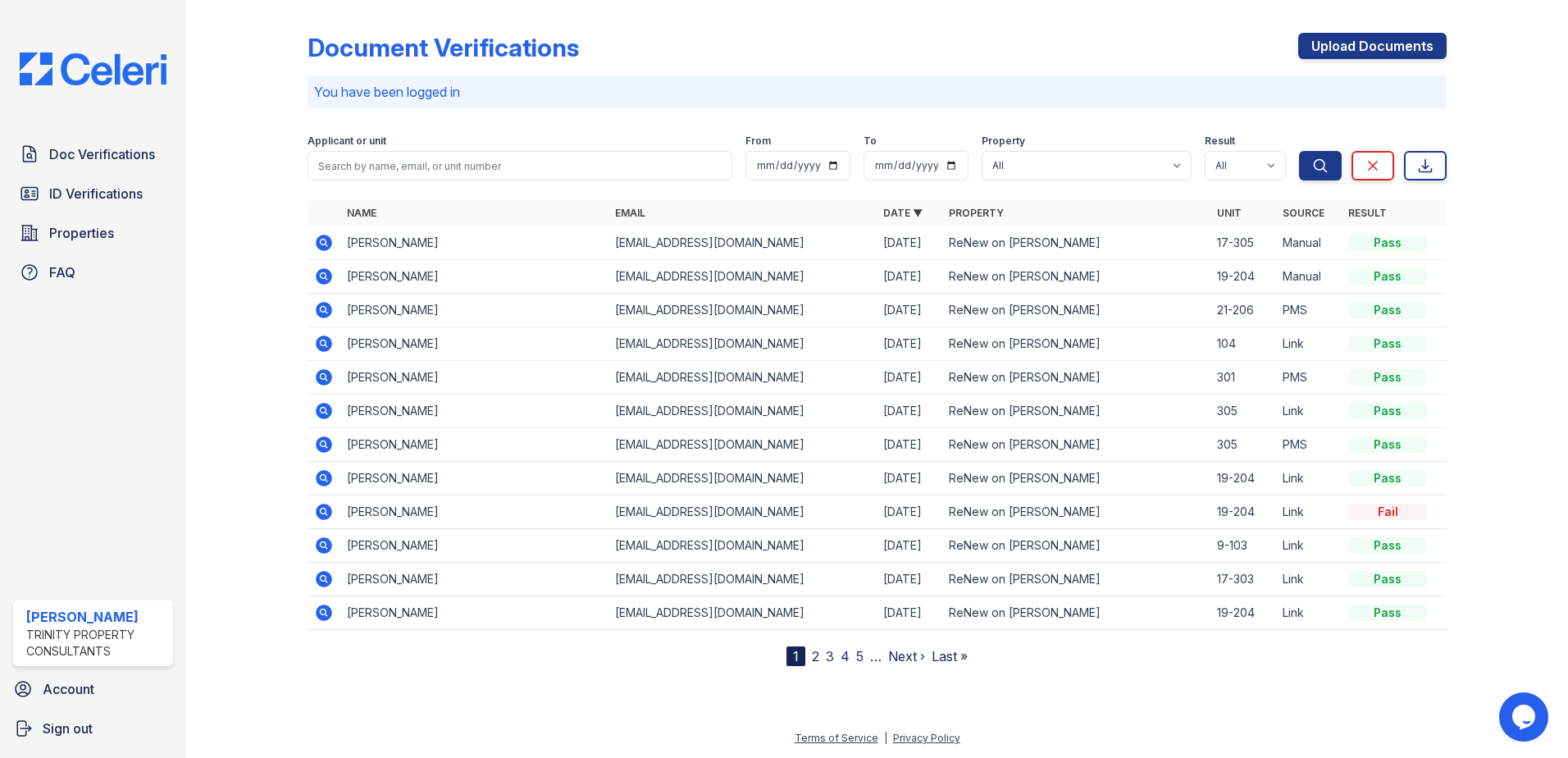
drag, startPoint x: 372, startPoint y: 245, endPoint x: 419, endPoint y: 246, distance: 47.0
click at [372, 245] on td "Carlos Ramirez" at bounding box center [475, 243] width 268 height 34
click at [415, 249] on td "Carlos Ramirez" at bounding box center [475, 243] width 268 height 34
drag, startPoint x: 425, startPoint y: 248, endPoint x: 449, endPoint y: 248, distance: 24.0
click at [425, 248] on td "Carlos Ramirez" at bounding box center [475, 243] width 268 height 34
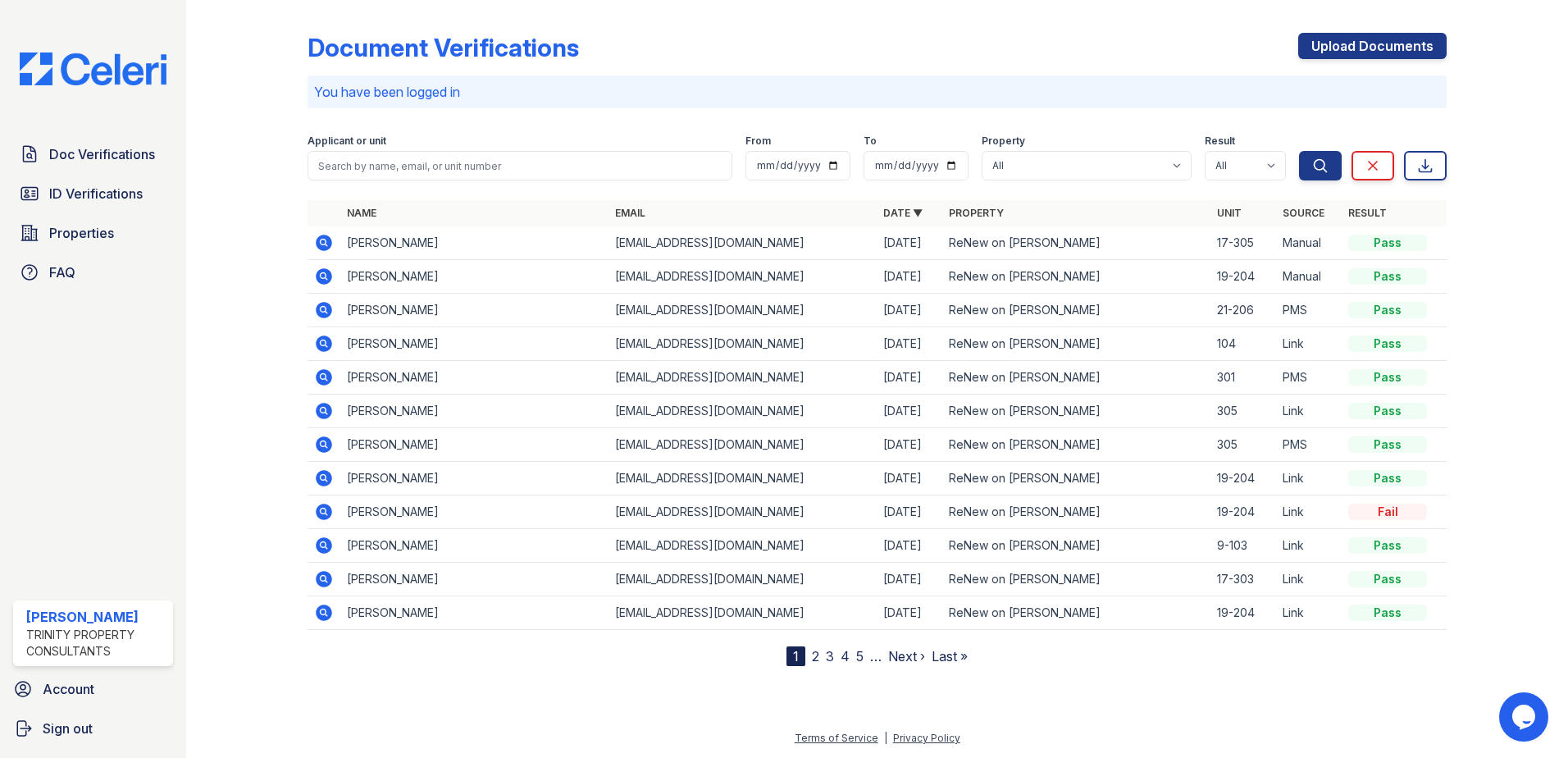
click at [689, 253] on td "[EMAIL_ADDRESS][DOMAIN_NAME]" at bounding box center [743, 243] width 268 height 34
drag, startPoint x: 689, startPoint y: 253, endPoint x: 754, endPoint y: 241, distance: 66.1
click at [754, 241] on td "[EMAIL_ADDRESS][DOMAIN_NAME]" at bounding box center [743, 243] width 268 height 34
click at [1385, 243] on div "Pass" at bounding box center [1387, 242] width 79 height 16
click at [398, 240] on td "Carlos Ramirez" at bounding box center [475, 243] width 268 height 34
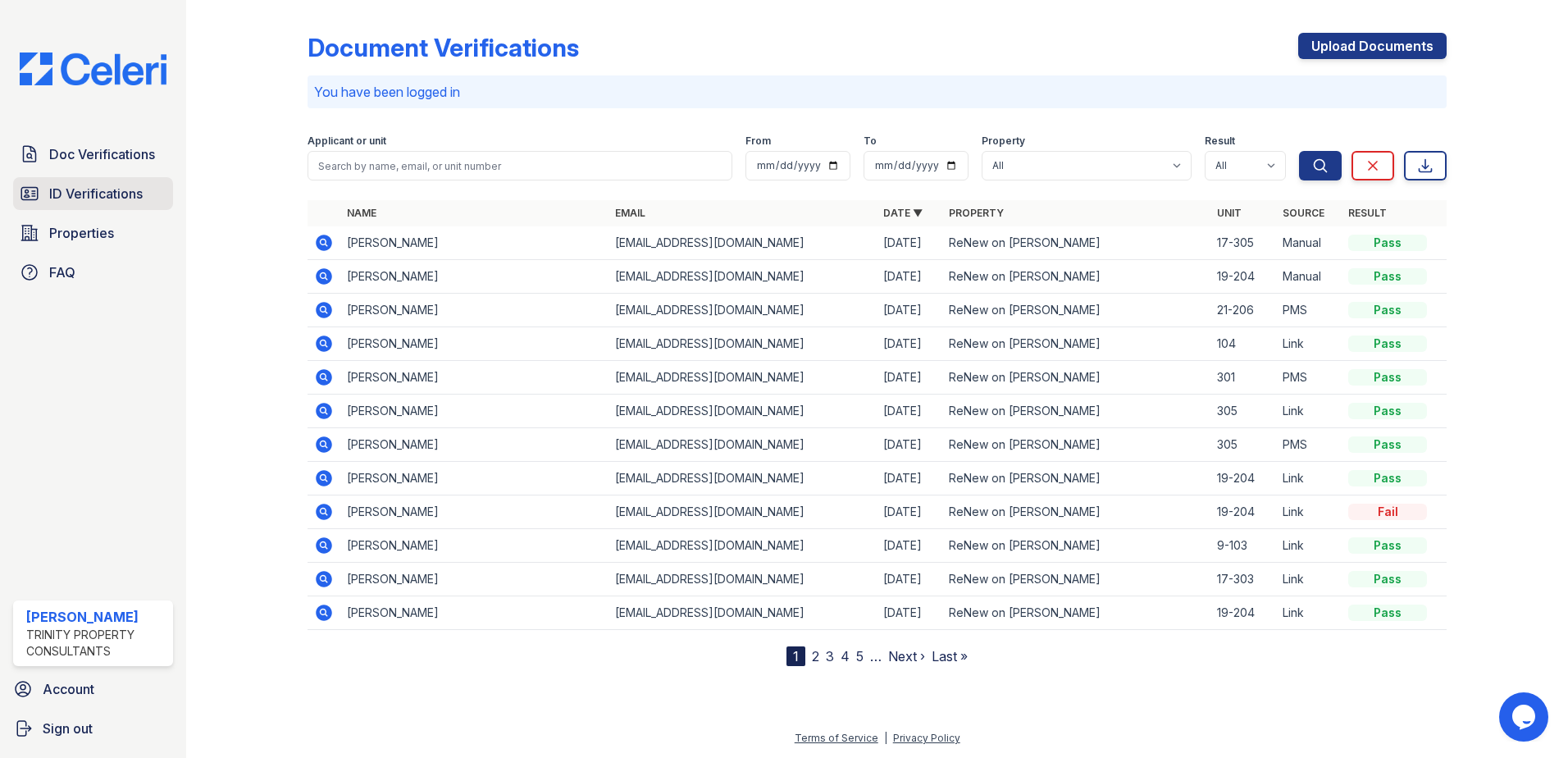
click at [114, 191] on span "ID Verifications" at bounding box center [96, 193] width 94 height 20
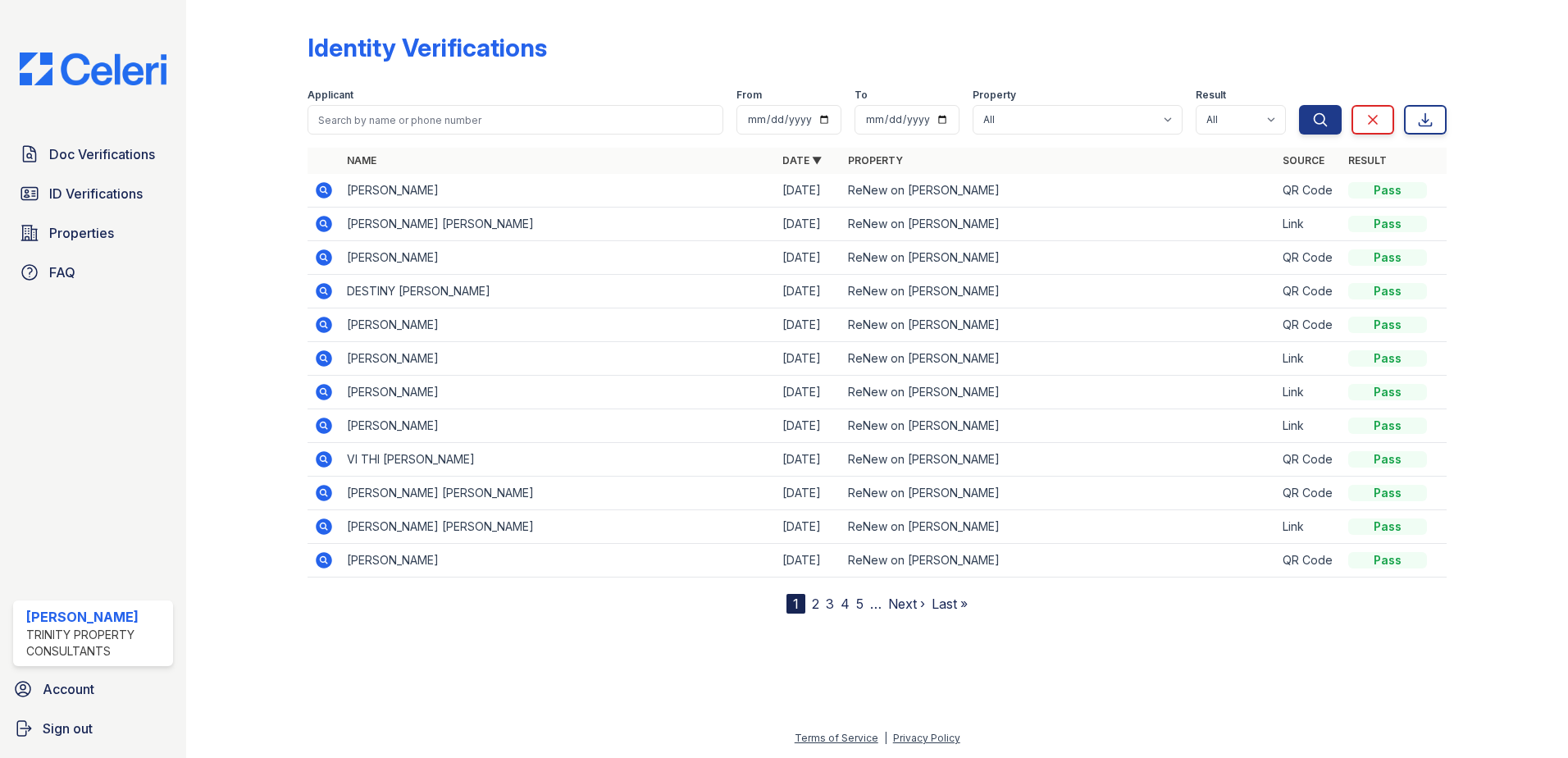
click at [450, 224] on td "[PERSON_NAME] [PERSON_NAME]" at bounding box center [558, 224] width 435 height 34
click at [326, 223] on icon at bounding box center [324, 223] width 20 height 20
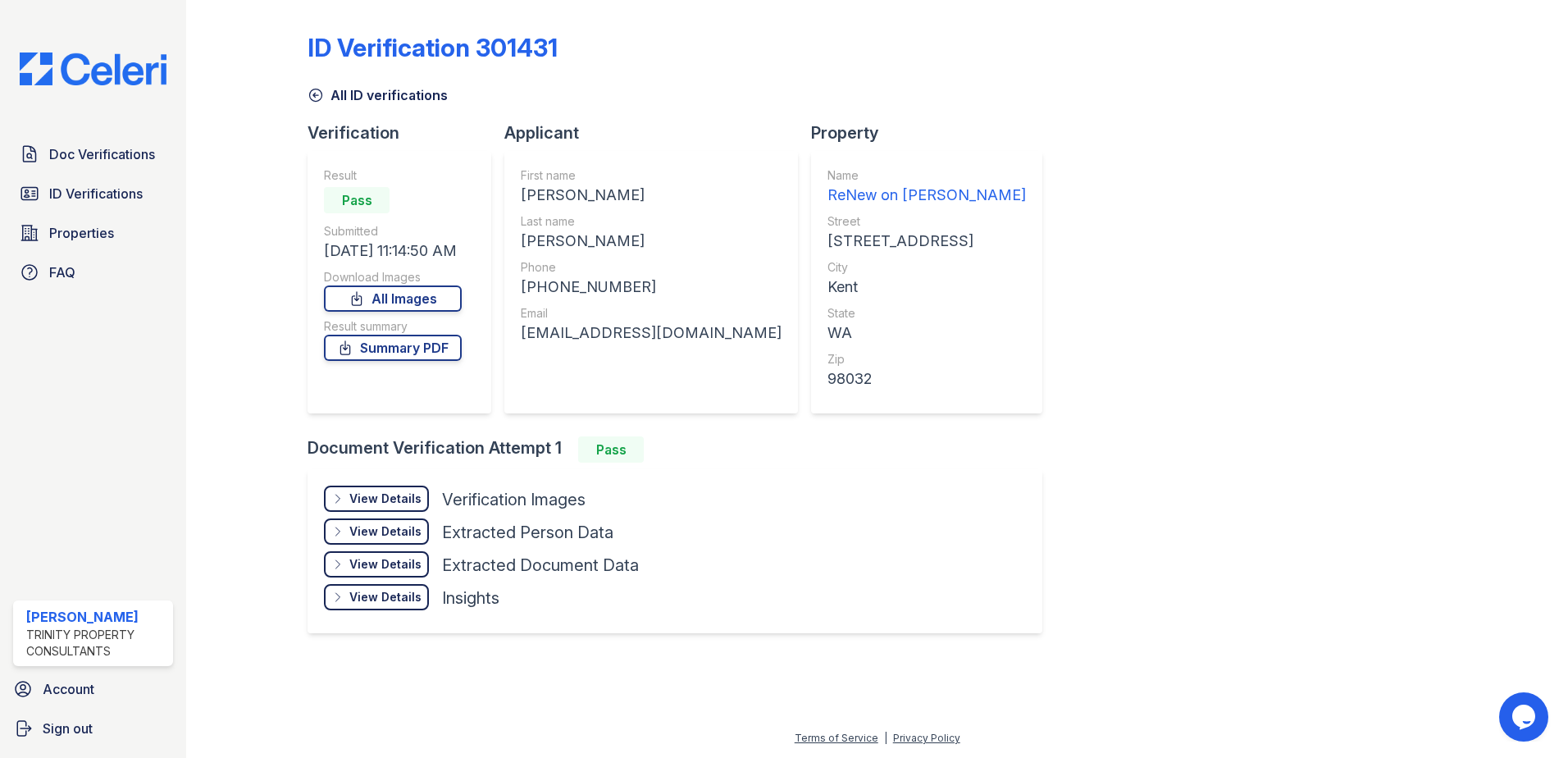
click at [402, 499] on div "View Details" at bounding box center [385, 499] width 72 height 16
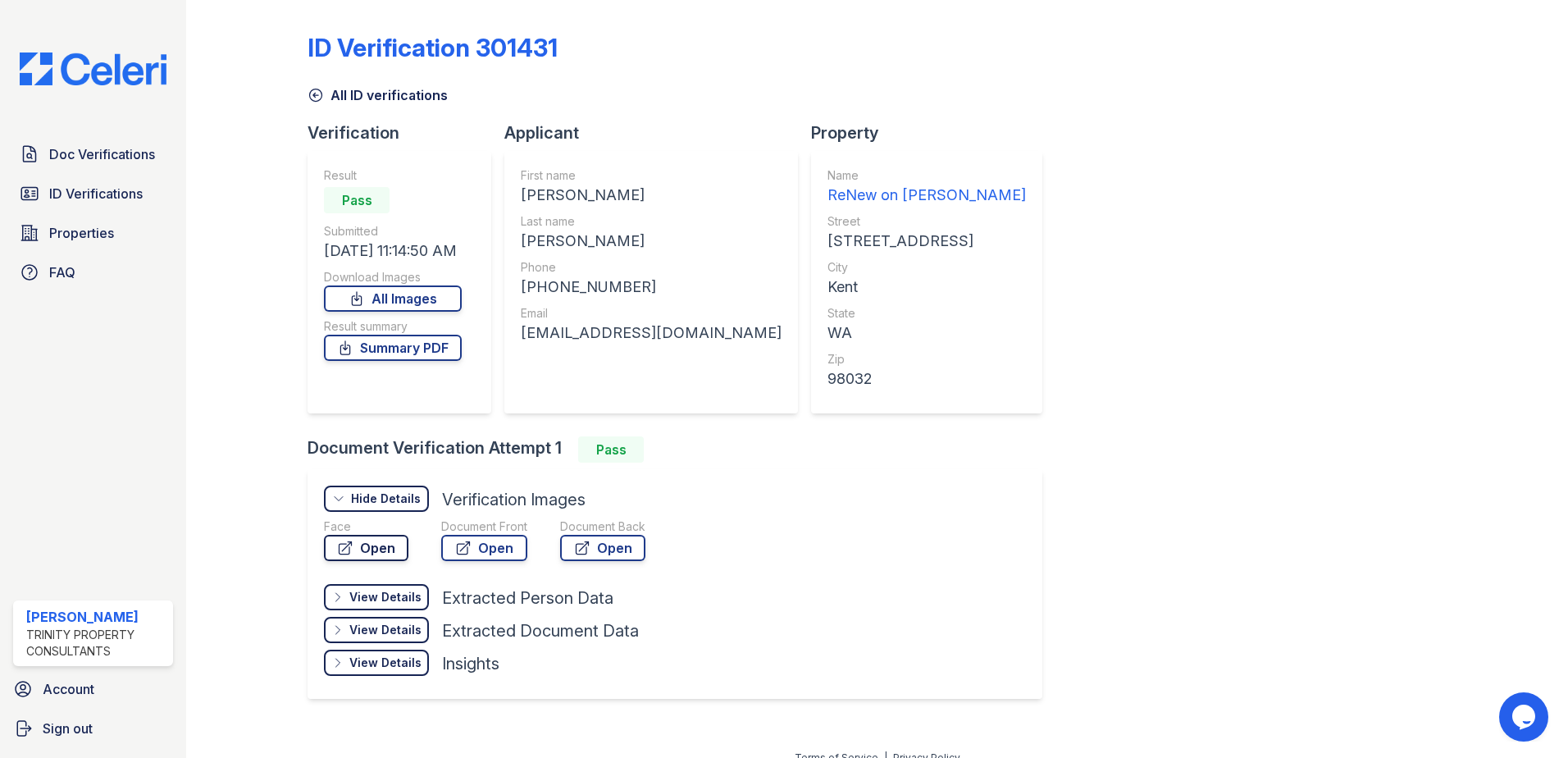
click at [371, 542] on link "Open" at bounding box center [366, 547] width 84 height 26
click at [481, 539] on link "Open" at bounding box center [484, 547] width 86 height 26
click at [421, 295] on link "All Images" at bounding box center [392, 298] width 138 height 26
click at [479, 545] on link "Open" at bounding box center [484, 547] width 86 height 26
click at [109, 186] on span "ID Verifications" at bounding box center [96, 193] width 94 height 20
